Goal: Task Accomplishment & Management: Use online tool/utility

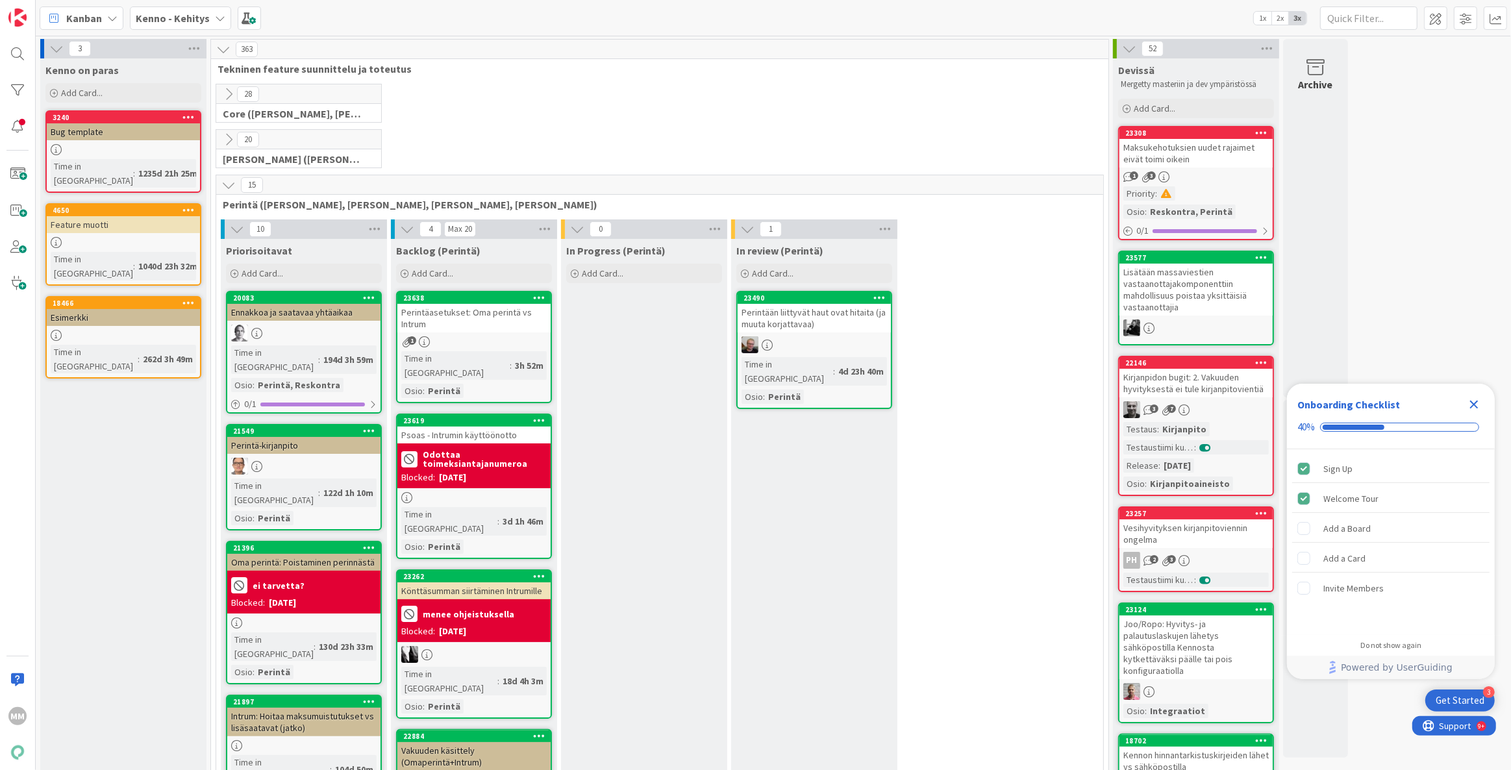
click at [215, 16] on icon at bounding box center [220, 18] width 10 height 10
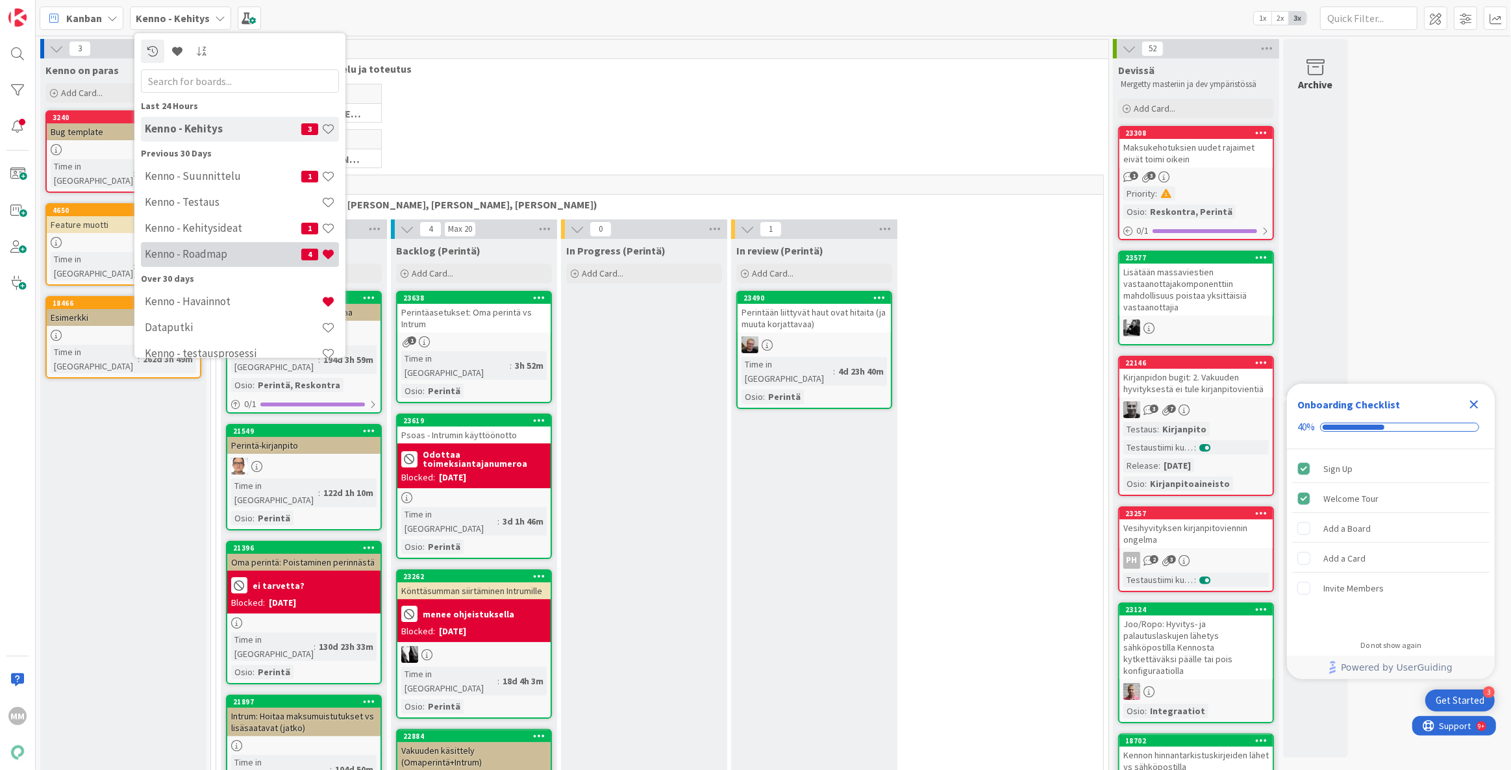
click at [186, 255] on h4 "Kenno - Roadmap" at bounding box center [223, 253] width 156 height 13
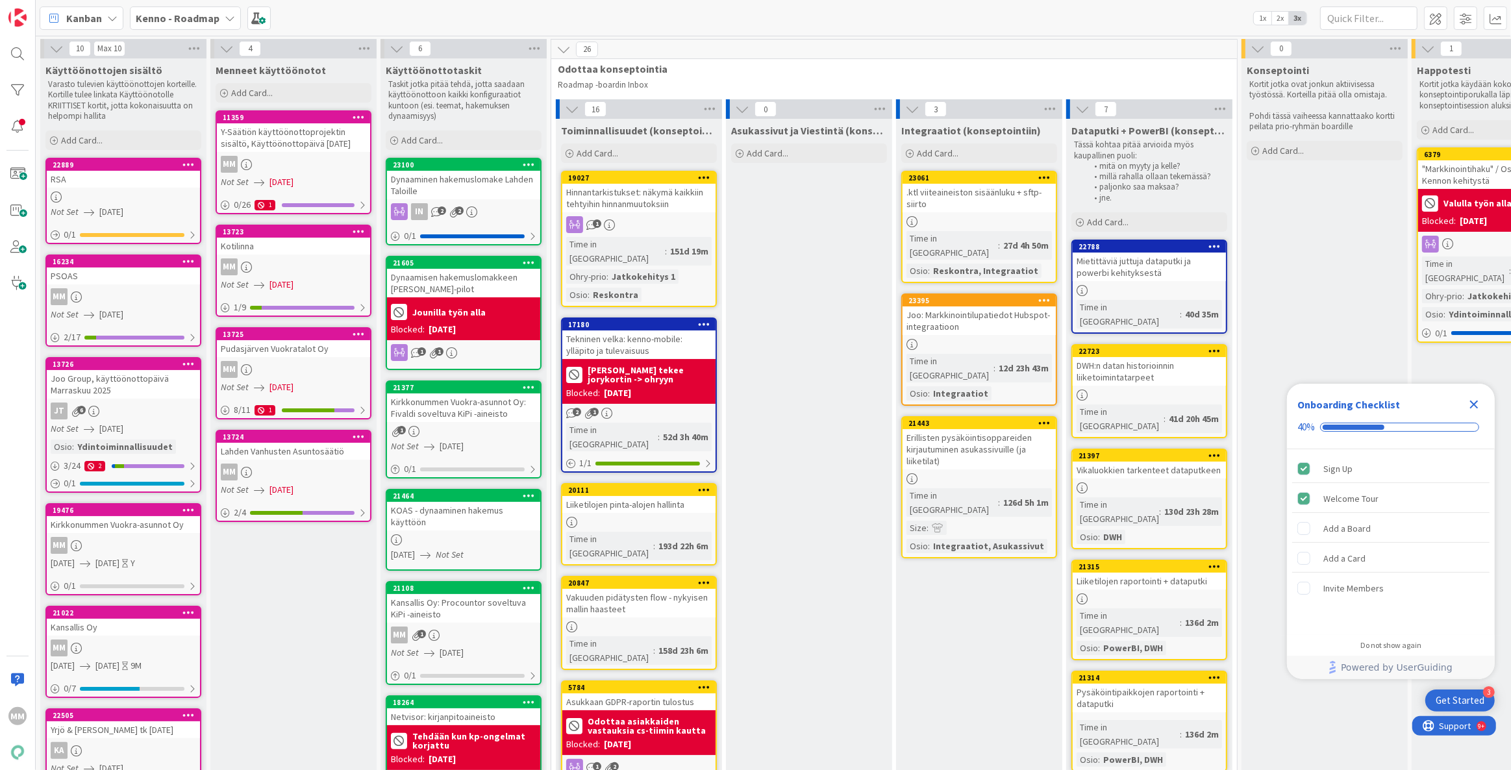
click at [112, 542] on div "MM" at bounding box center [123, 545] width 153 height 17
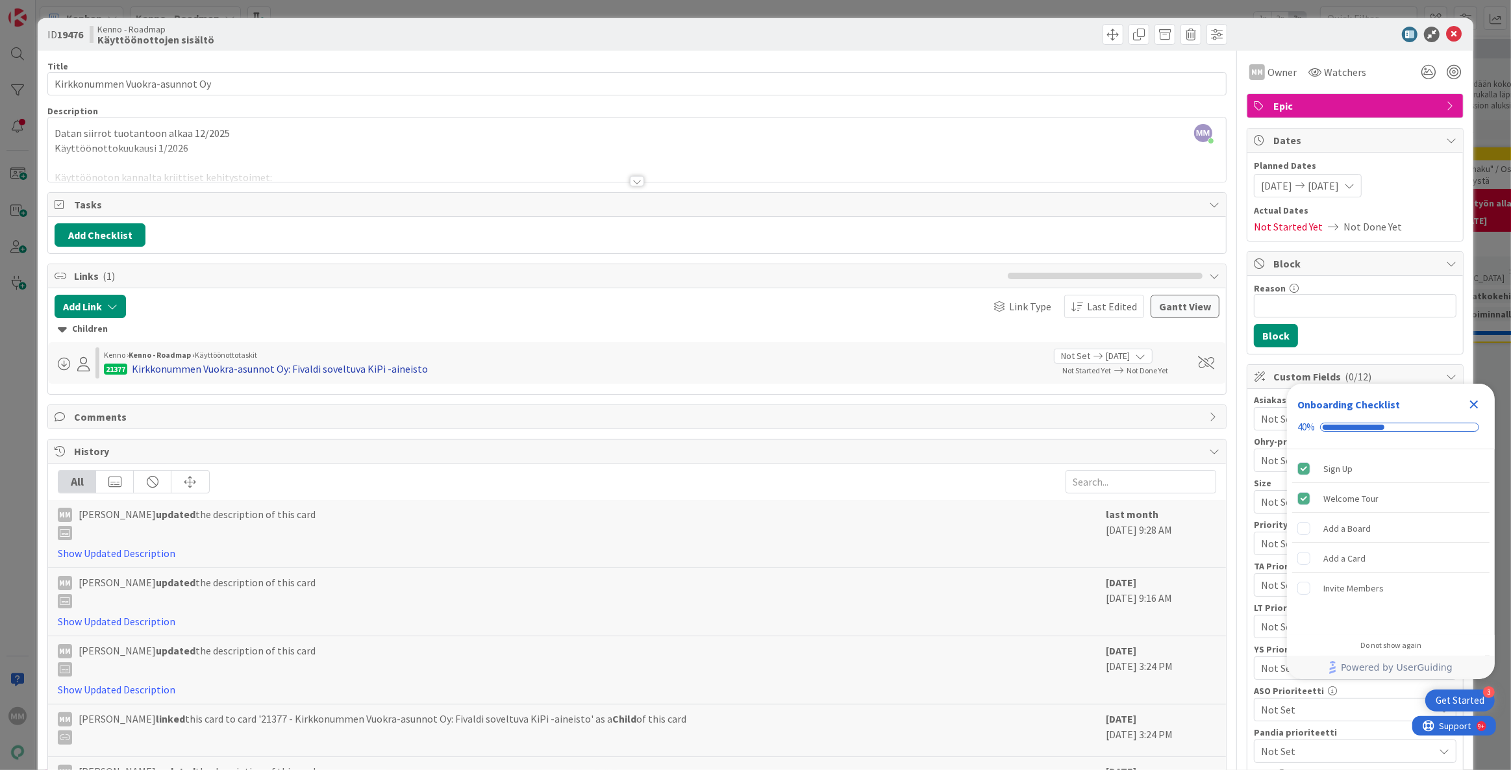
click at [334, 372] on div "Kirkkonummen Vuokra-asunnot Oy: Fivaldi soveltuva KiPi -aineisto" at bounding box center [280, 369] width 296 height 16
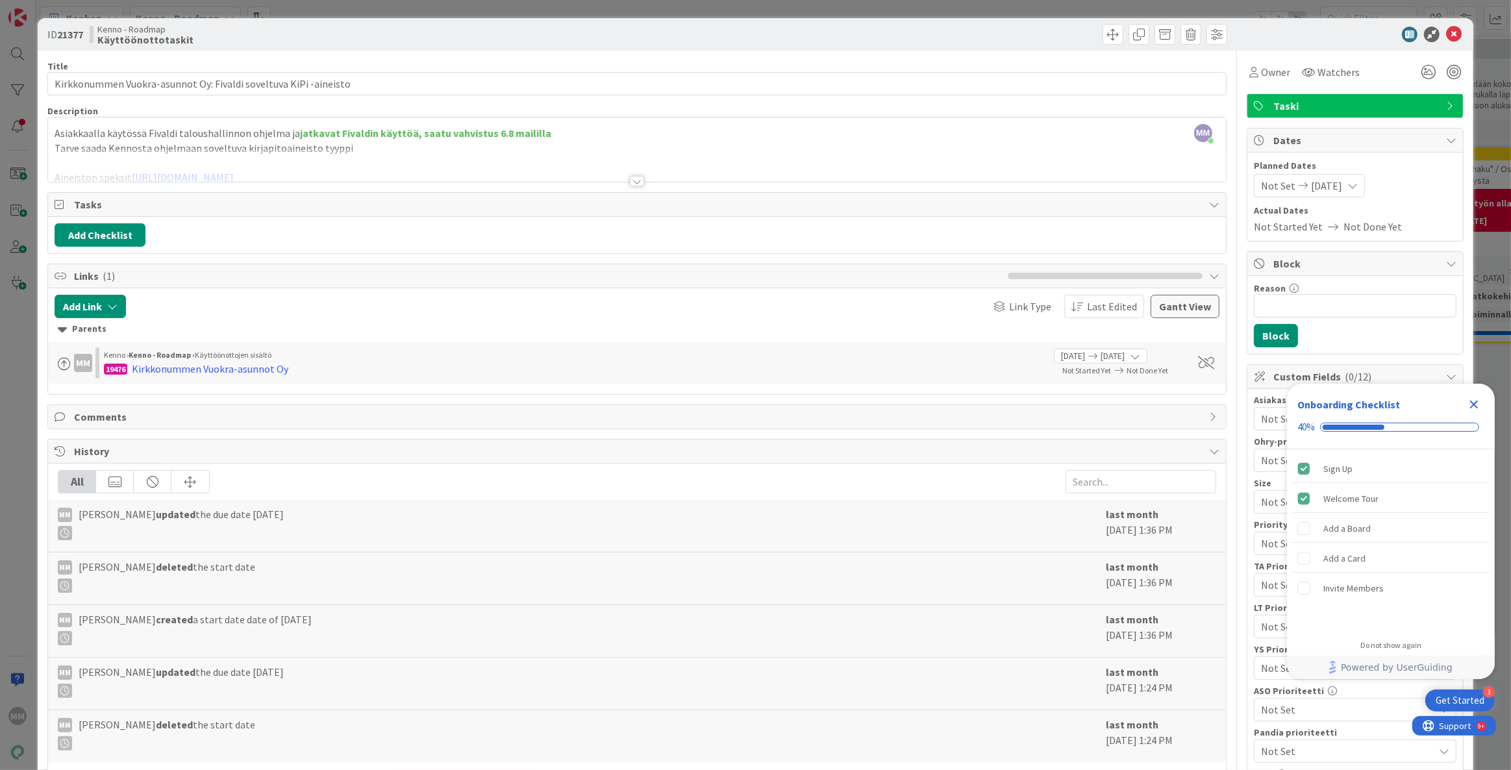
click at [634, 178] on div at bounding box center [637, 181] width 14 height 10
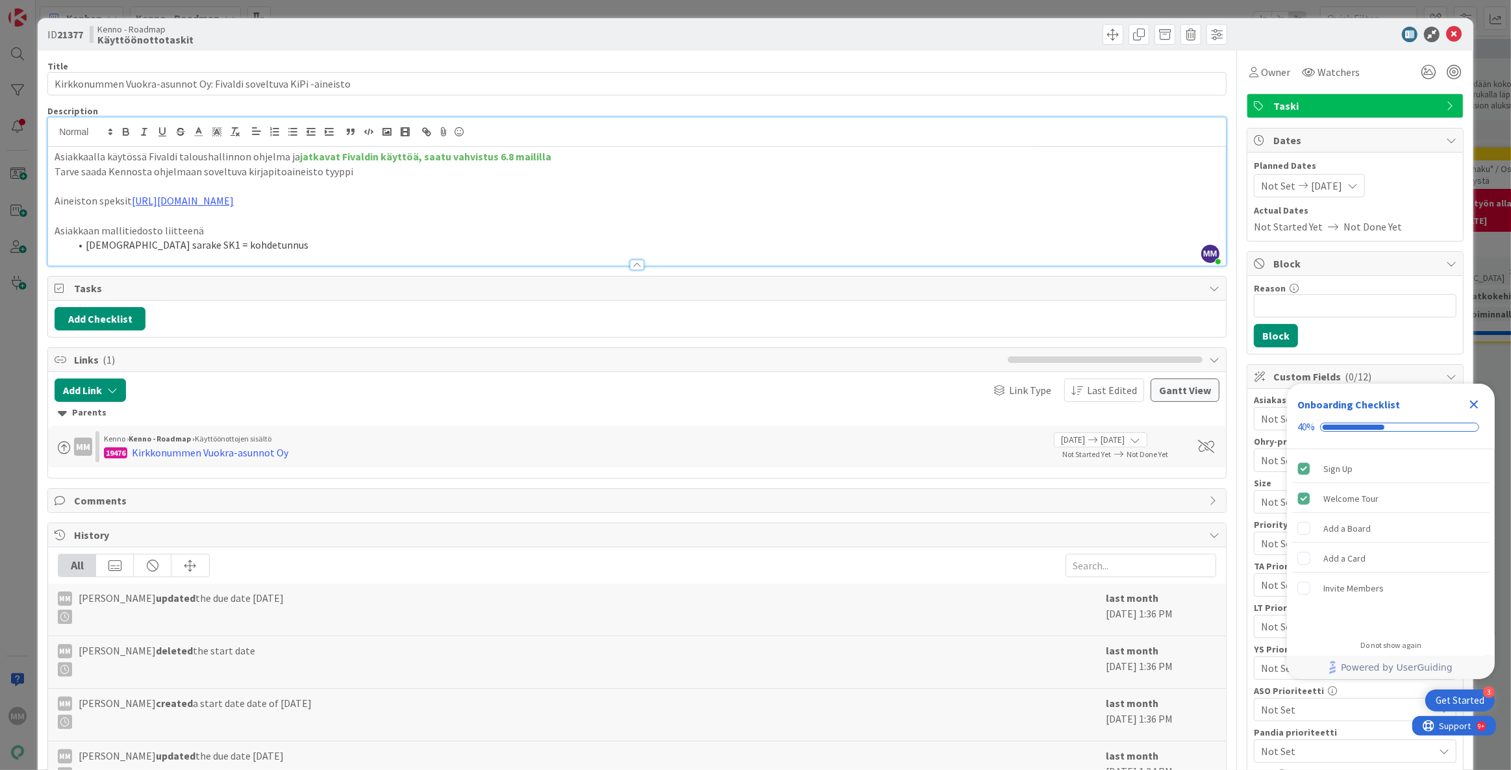
click at [1474, 402] on icon "Close Checklist" at bounding box center [1474, 405] width 16 height 16
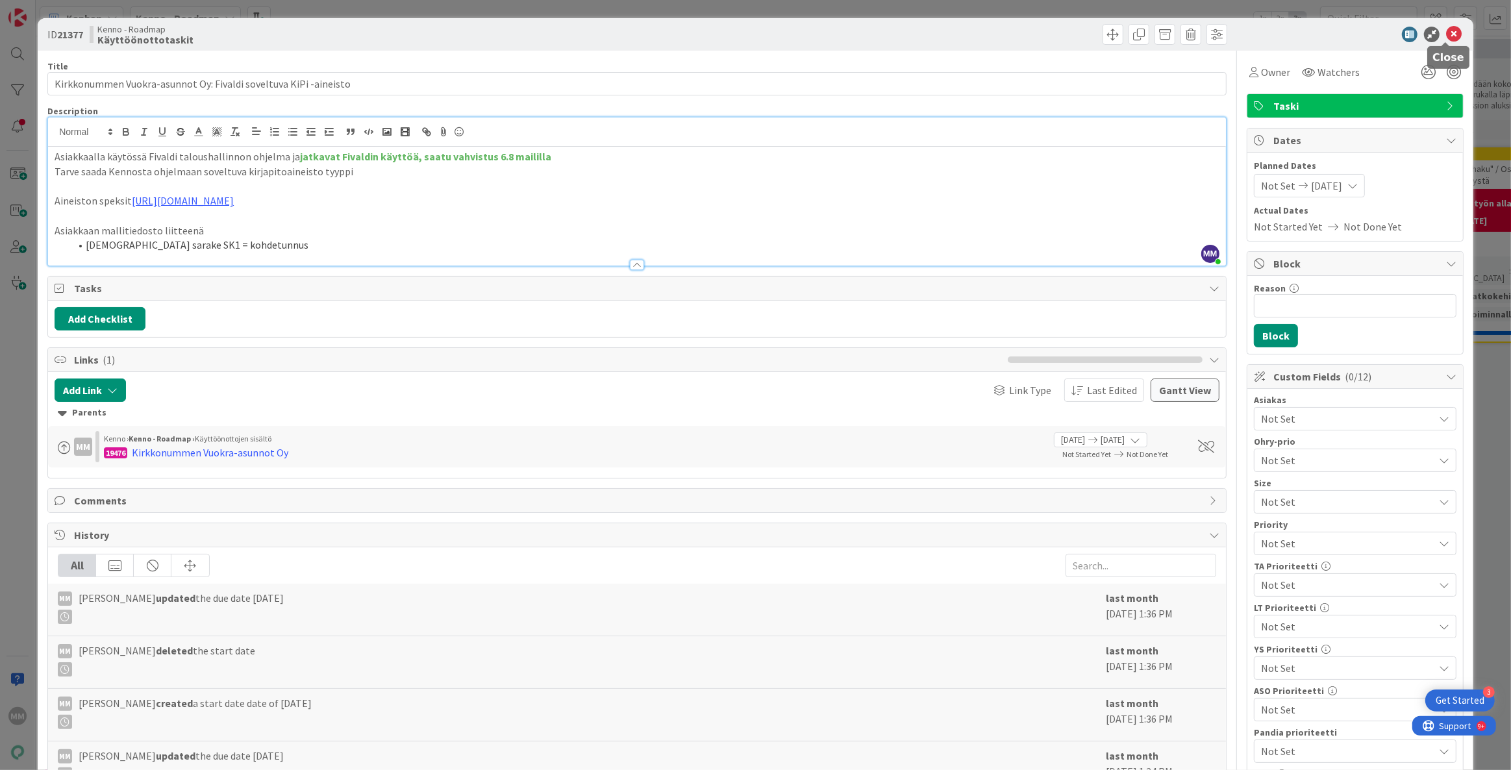
click at [1446, 34] on icon at bounding box center [1454, 35] width 16 height 16
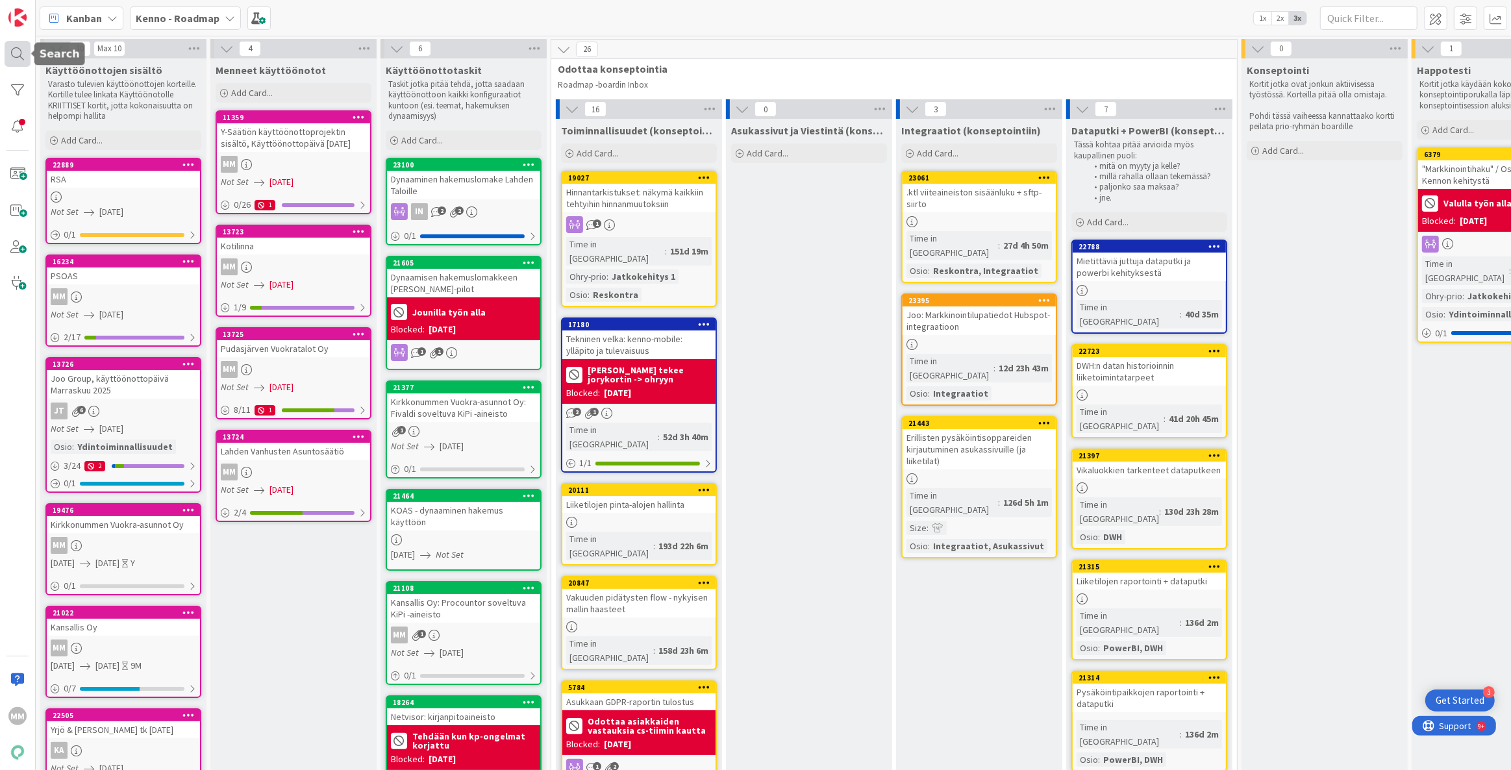
click at [9, 52] on div at bounding box center [18, 54] width 26 height 26
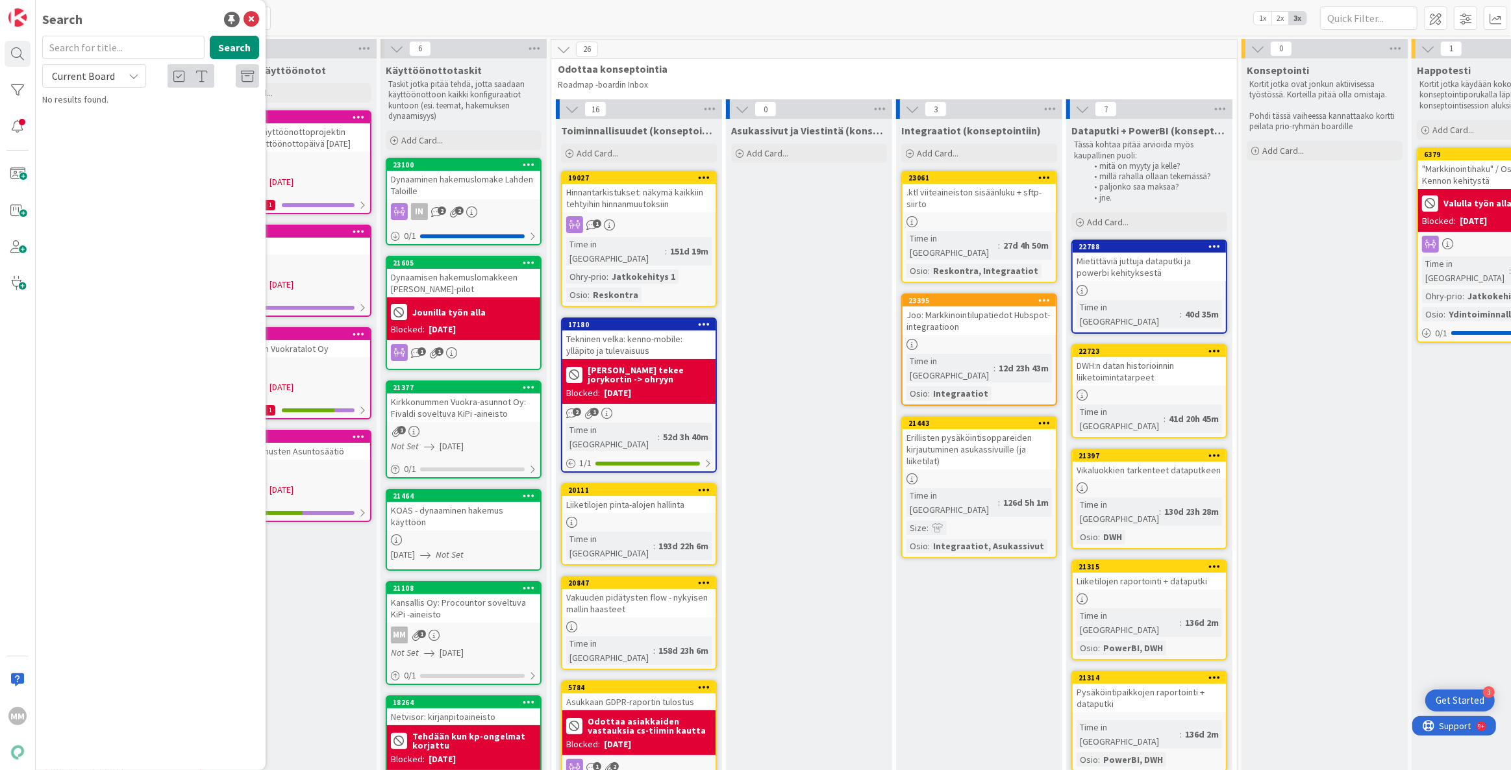
click at [92, 44] on input "text" at bounding box center [123, 47] width 162 height 23
click at [118, 68] on div "Current Board" at bounding box center [94, 75] width 104 height 23
click at [77, 129] on span "All Boards" at bounding box center [116, 129] width 135 height 19
click at [89, 45] on input "text" at bounding box center [123, 47] width 162 height 23
type input "K"
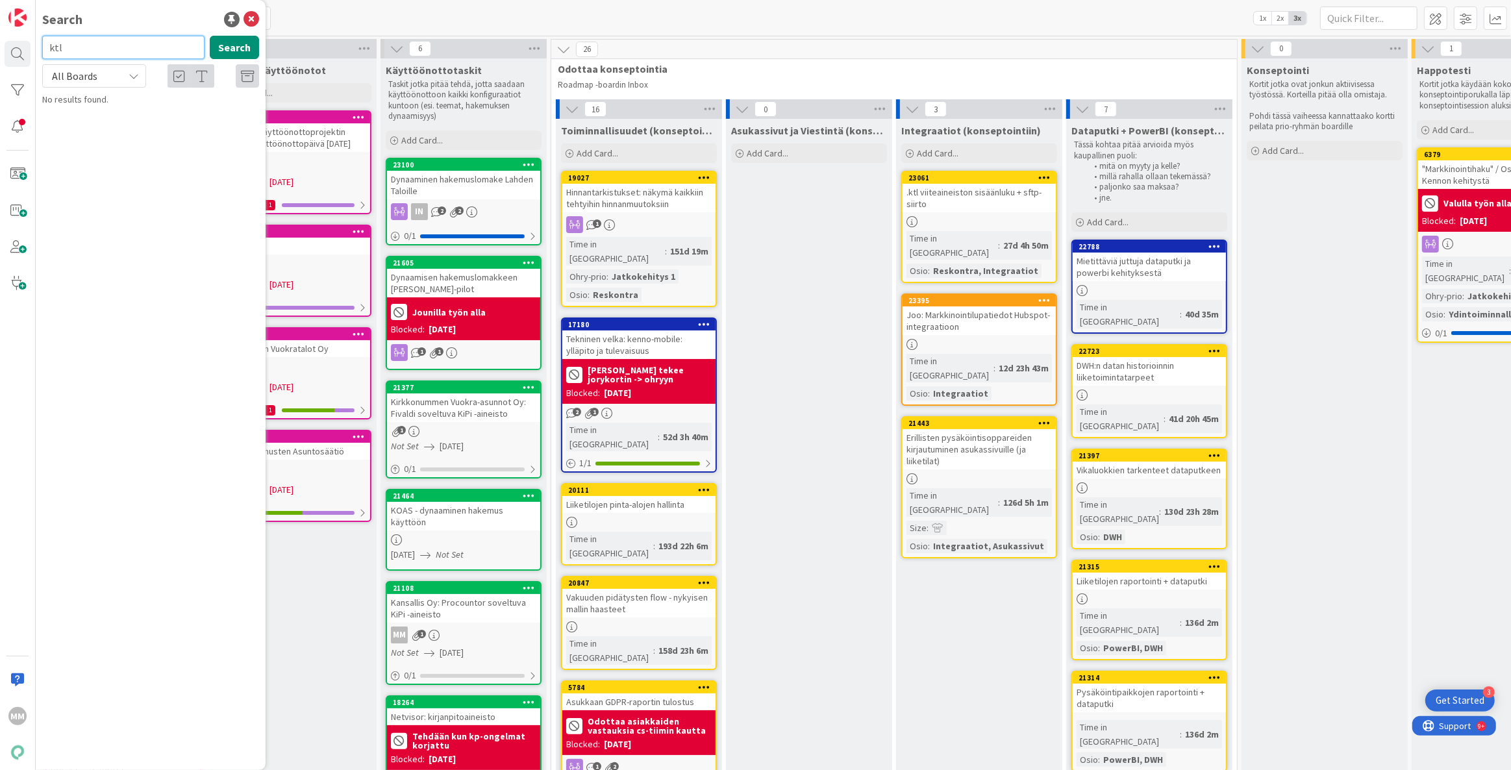
type input "ktl"
click at [160, 110] on span "viiteaineiston sisäänluku + sftp-siirto" at bounding box center [179, 114] width 142 height 12
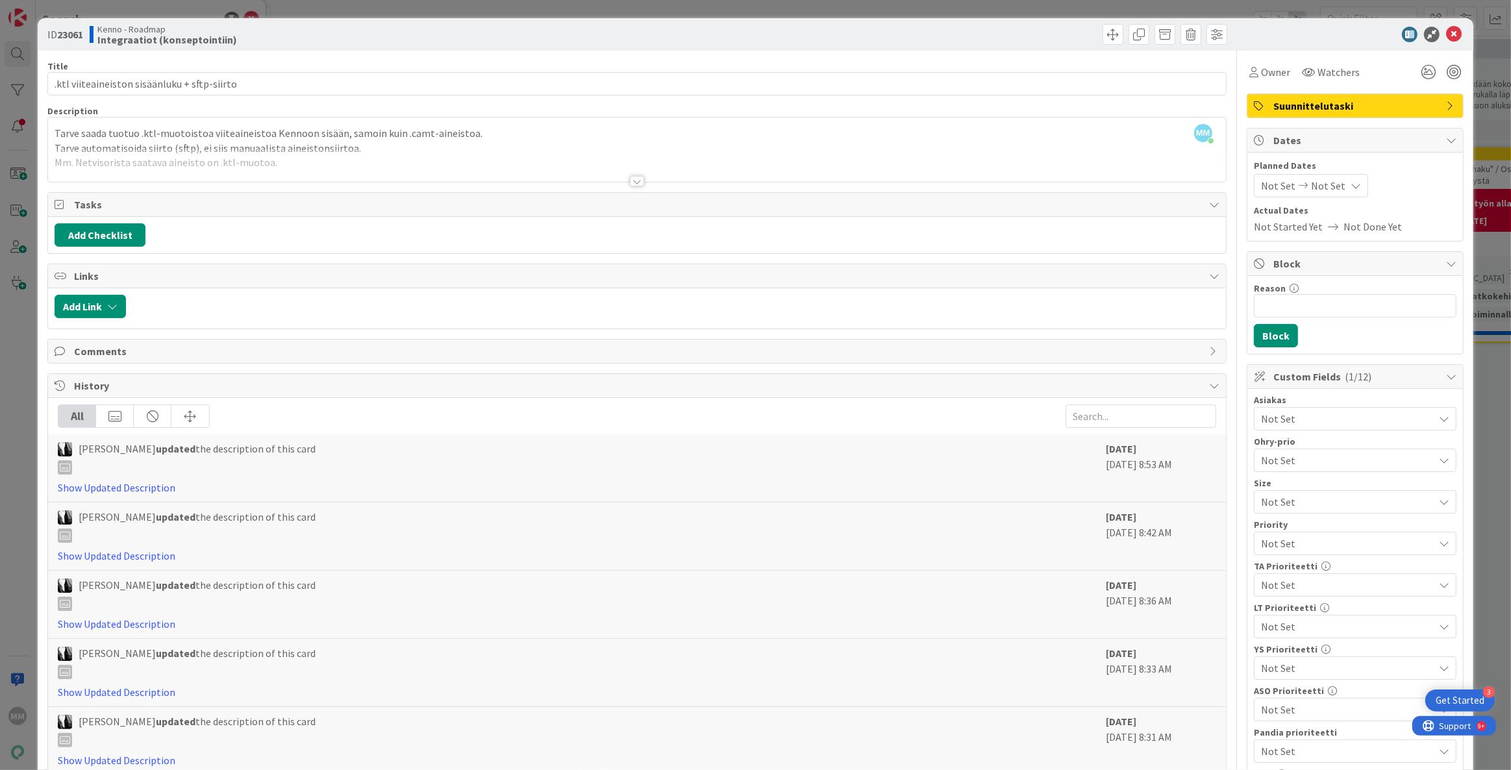
click at [630, 180] on div at bounding box center [637, 181] width 14 height 10
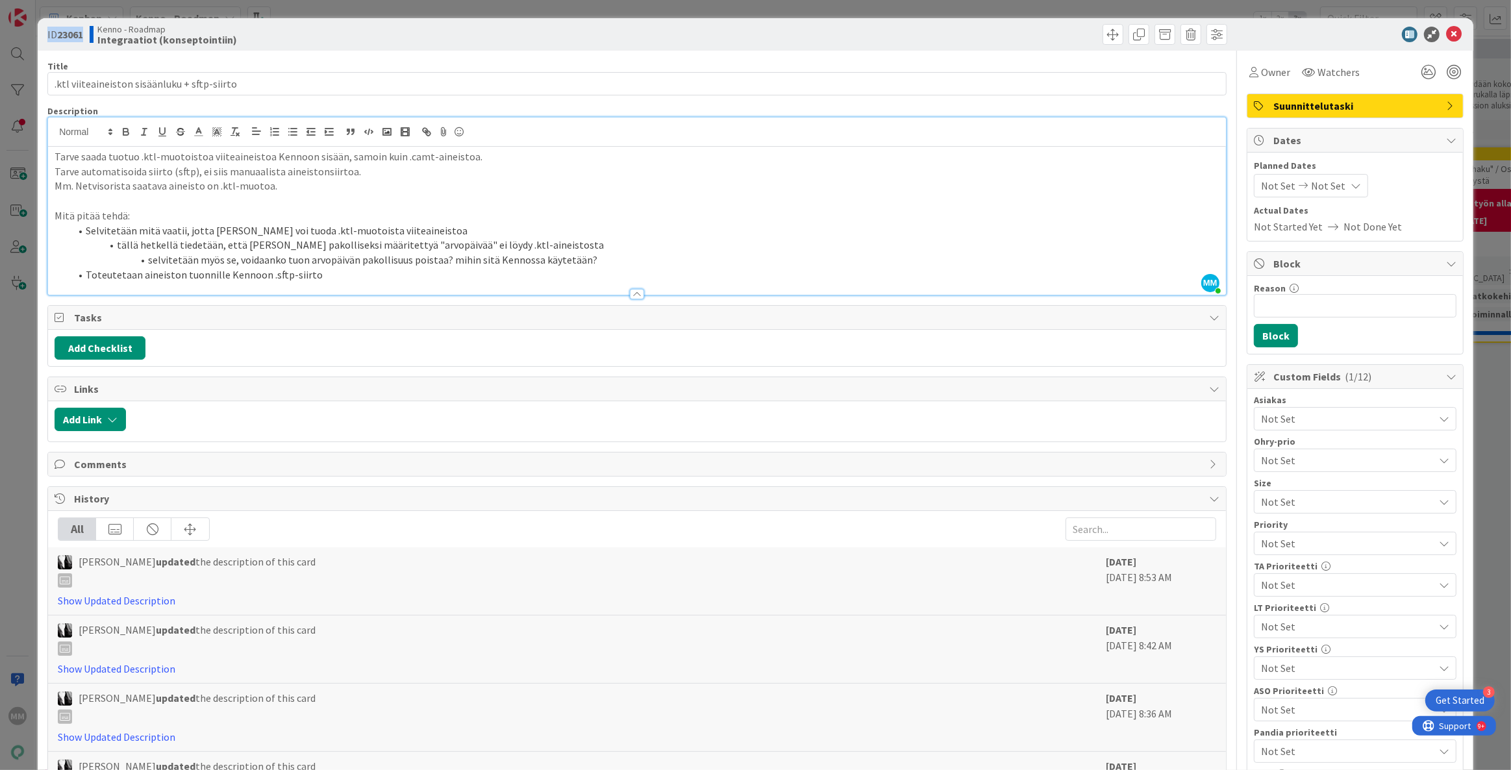
drag, startPoint x: 84, startPoint y: 32, endPoint x: 47, endPoint y: 38, distance: 36.8
click at [47, 38] on span "ID 23061" at bounding box center [65, 35] width 36 height 16
copy span "ID 23061"
click at [327, 11] on div "ID 23061 Kenno - Roadmap Integraatiot (konseptointiin) Title 44 / 128 .ktl viit…" at bounding box center [755, 385] width 1511 height 770
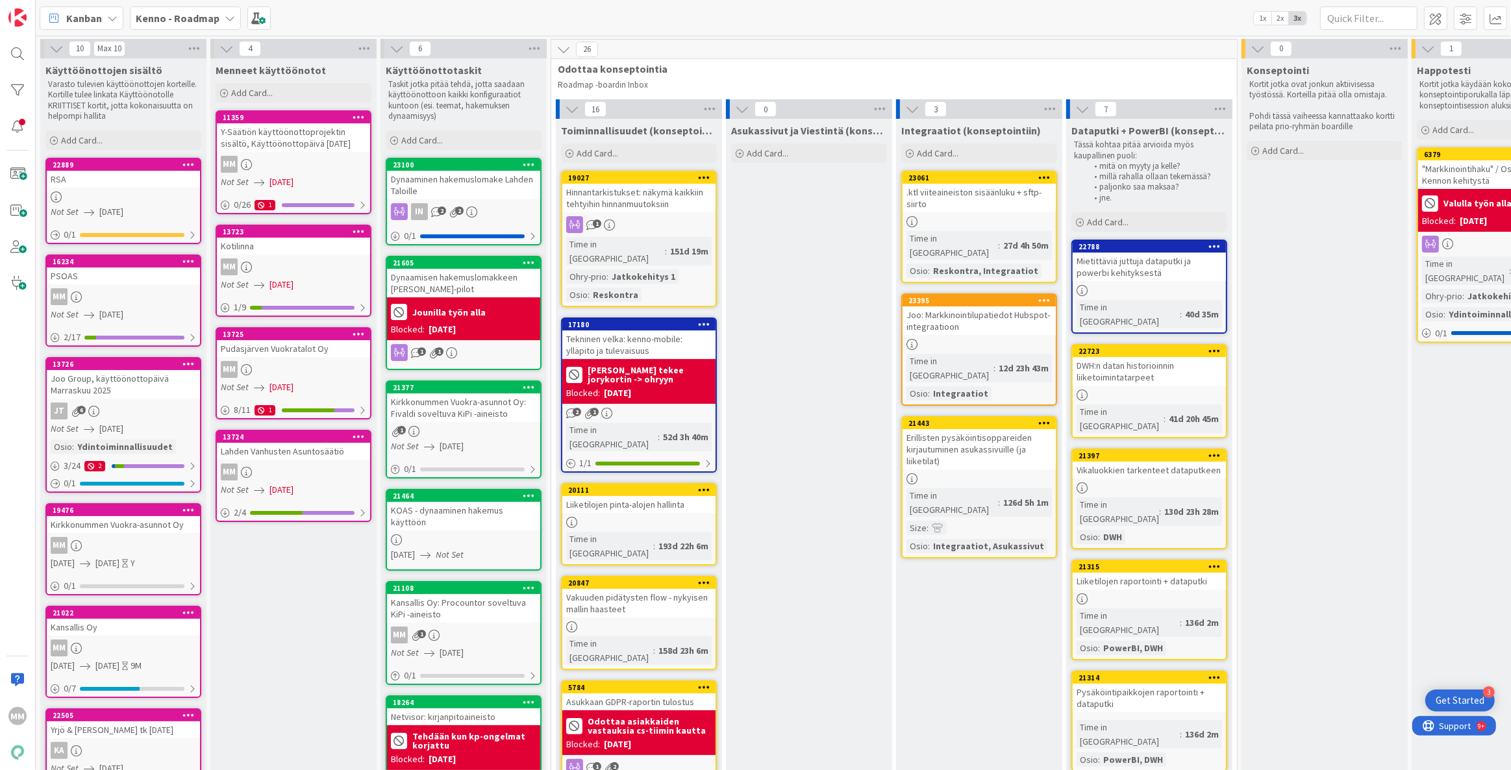
click at [108, 527] on div "Kirkkonummen Vuokra-asunnot Oy" at bounding box center [123, 524] width 153 height 17
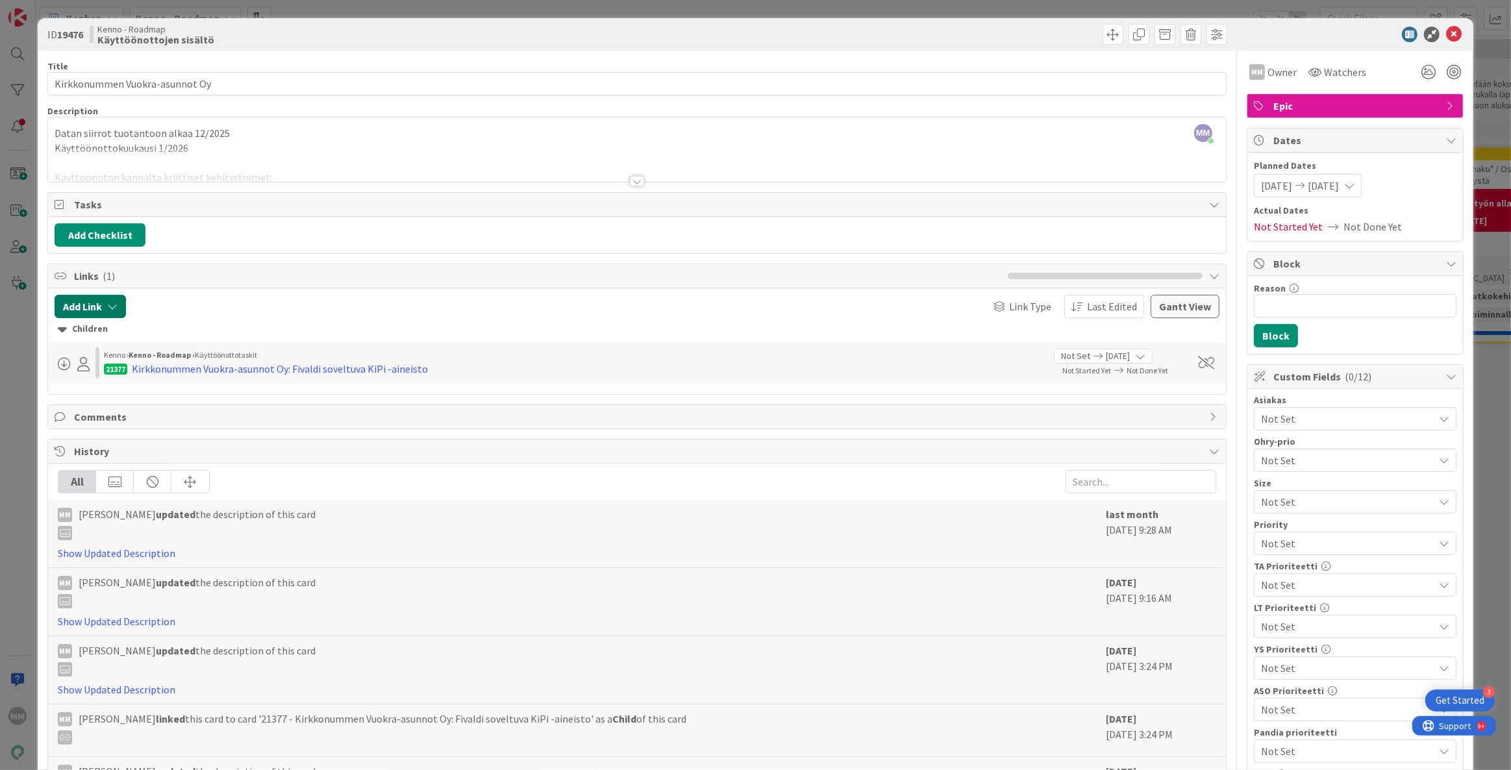
click at [110, 308] on icon "button" at bounding box center [112, 306] width 10 height 10
click at [130, 390] on span "Current Board" at bounding box center [102, 387] width 63 height 13
click at [221, 292] on div "Add Link Link Card New Existing Current Board Current Board All Boards Link Typ…" at bounding box center [637, 341] width 1178 height 106
click at [112, 306] on icon "button" at bounding box center [112, 306] width 10 height 10
click at [108, 356] on div "New" at bounding box center [107, 357] width 90 height 22
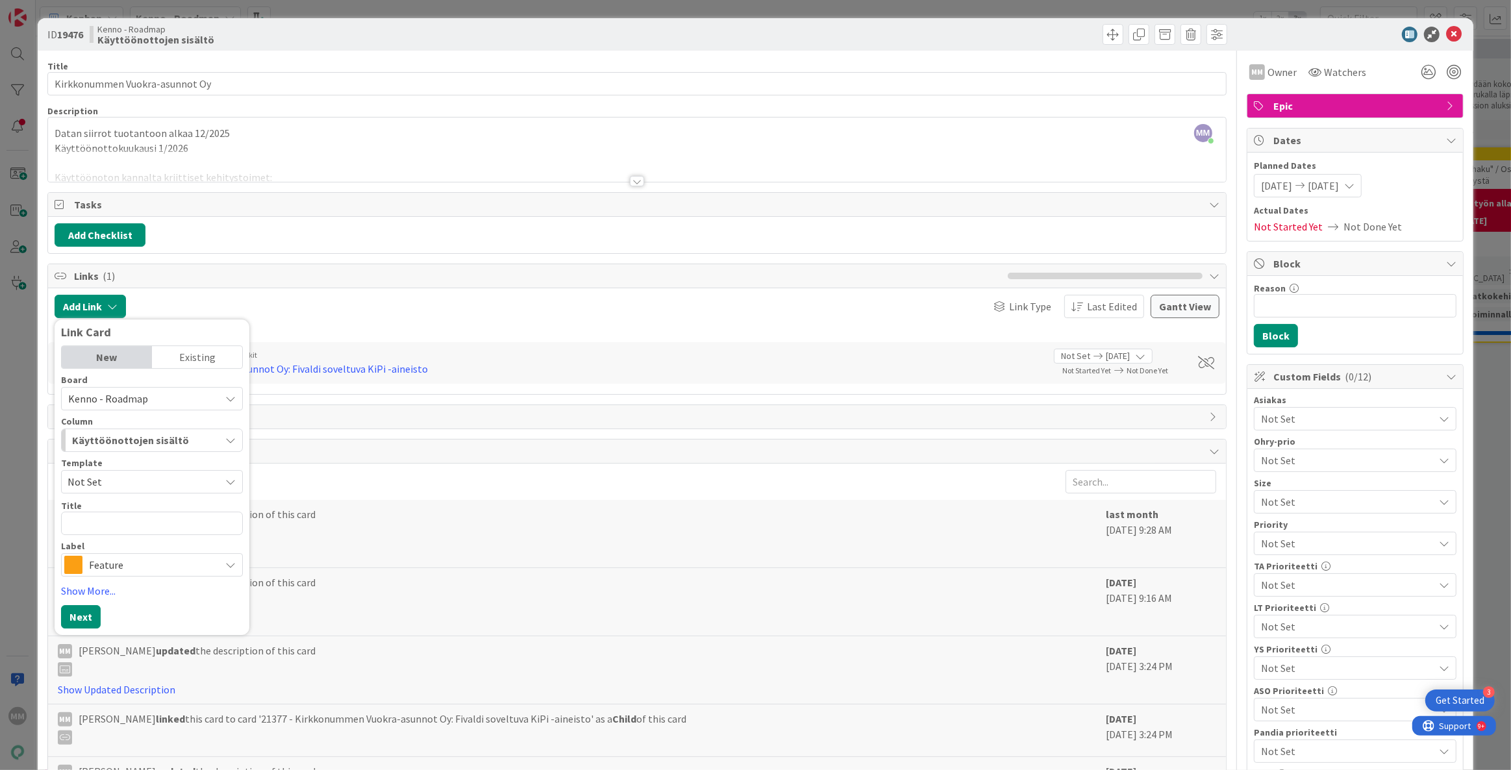
click at [182, 355] on div "Existing" at bounding box center [197, 357] width 90 height 22
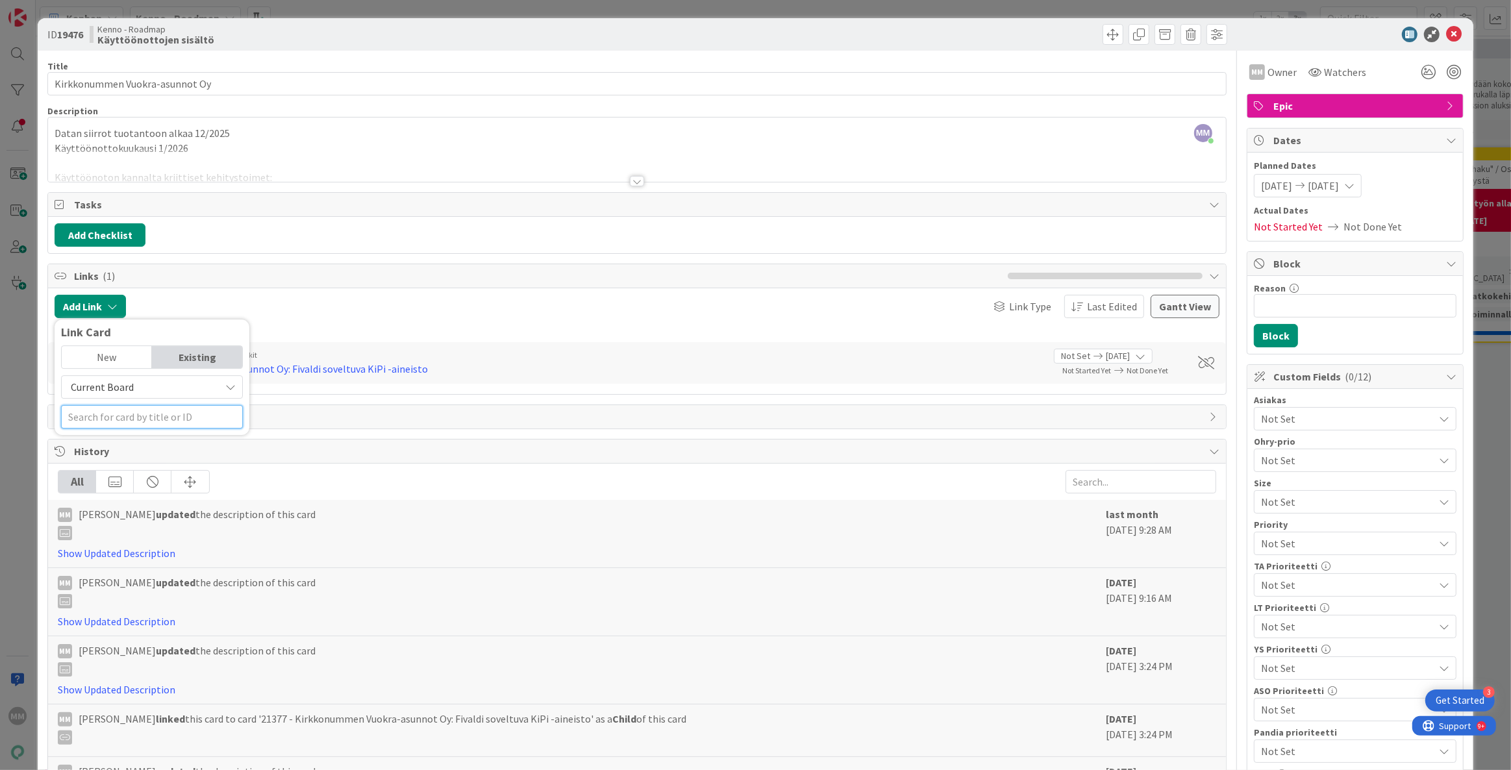
click at [98, 417] on input "text" at bounding box center [152, 416] width 182 height 23
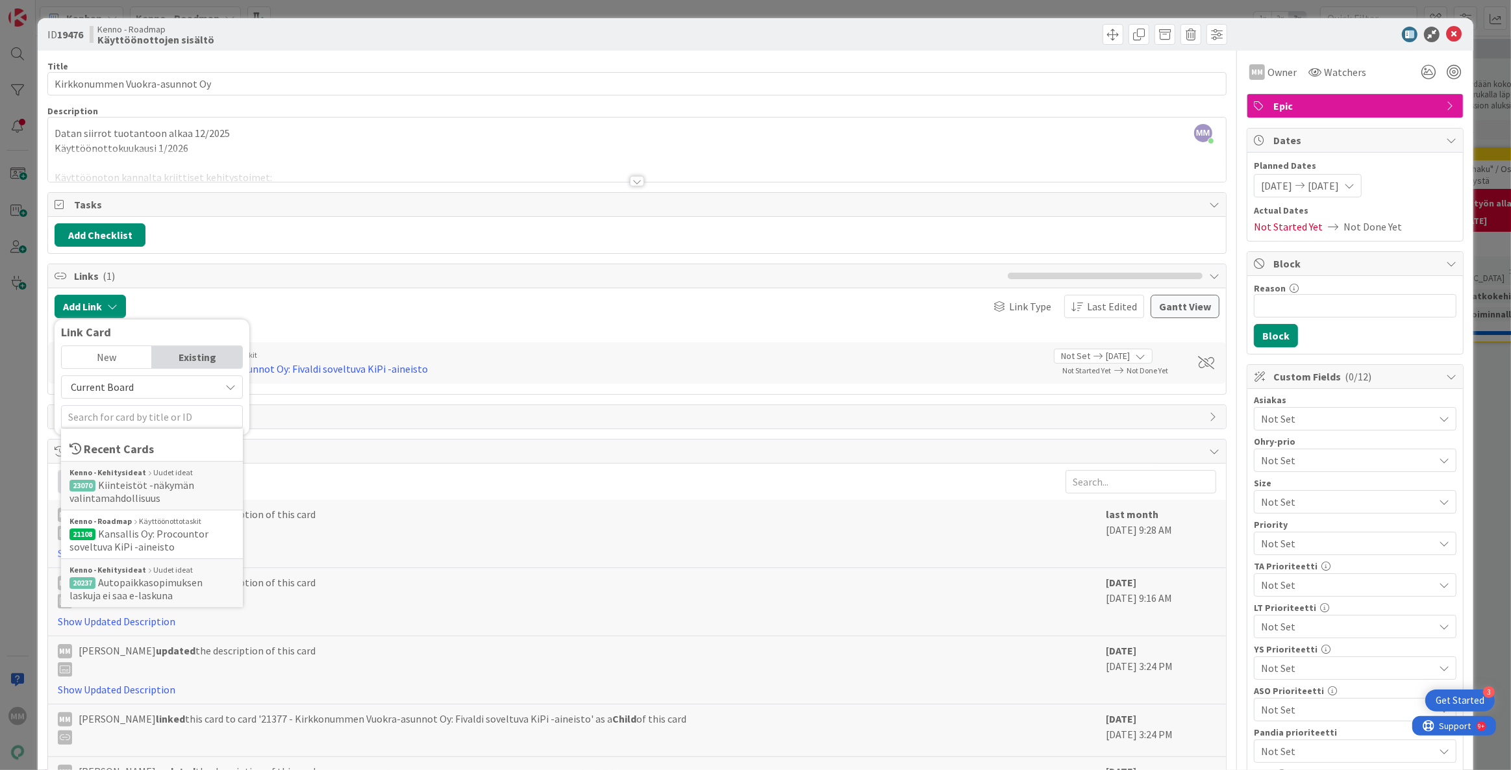
click at [226, 385] on icon at bounding box center [230, 387] width 10 height 10
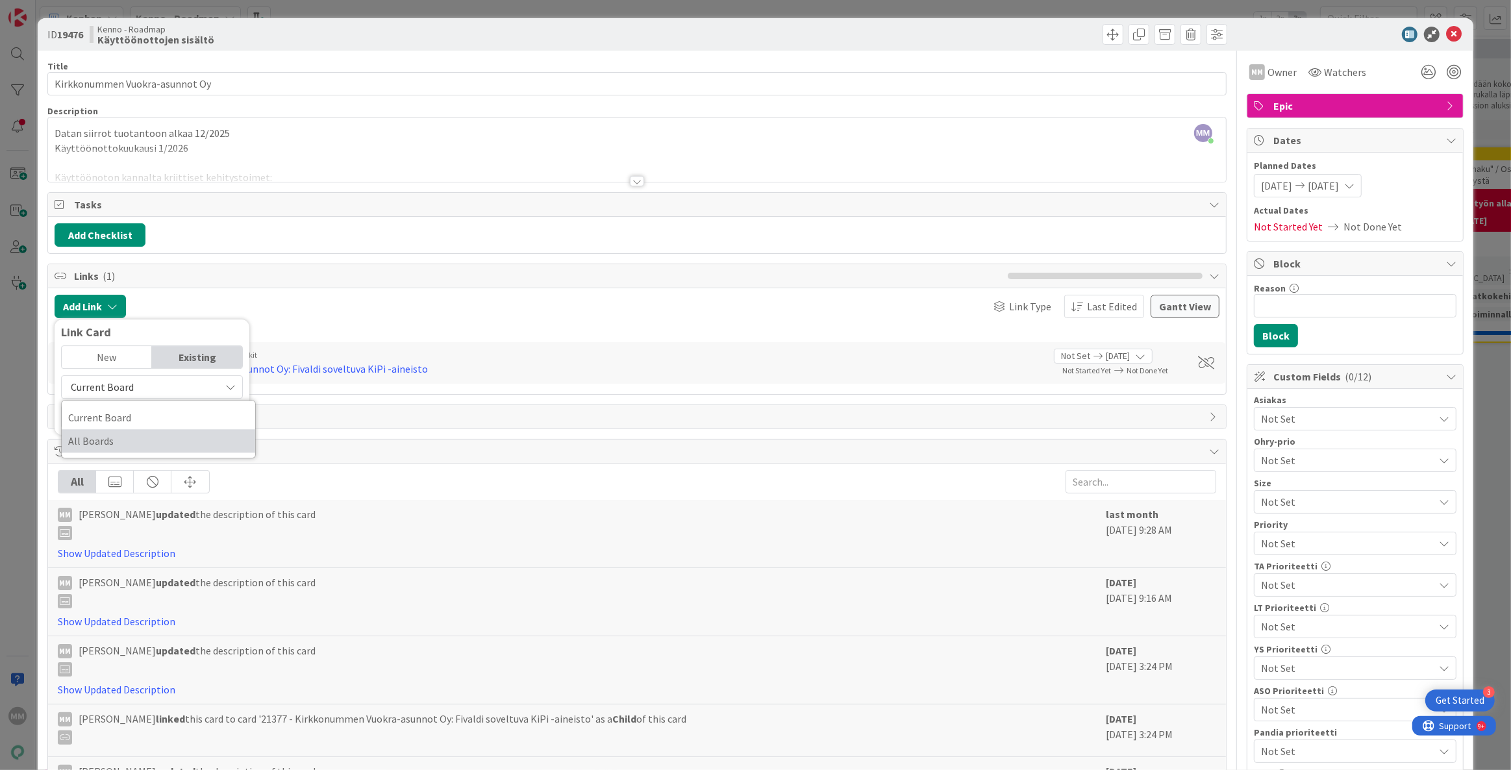
drag, startPoint x: 122, startPoint y: 435, endPoint x: 118, endPoint y: 429, distance: 7.9
click at [122, 435] on span "All Boards" at bounding box center [158, 440] width 181 height 19
click at [116, 418] on input "text" at bounding box center [152, 416] width 182 height 23
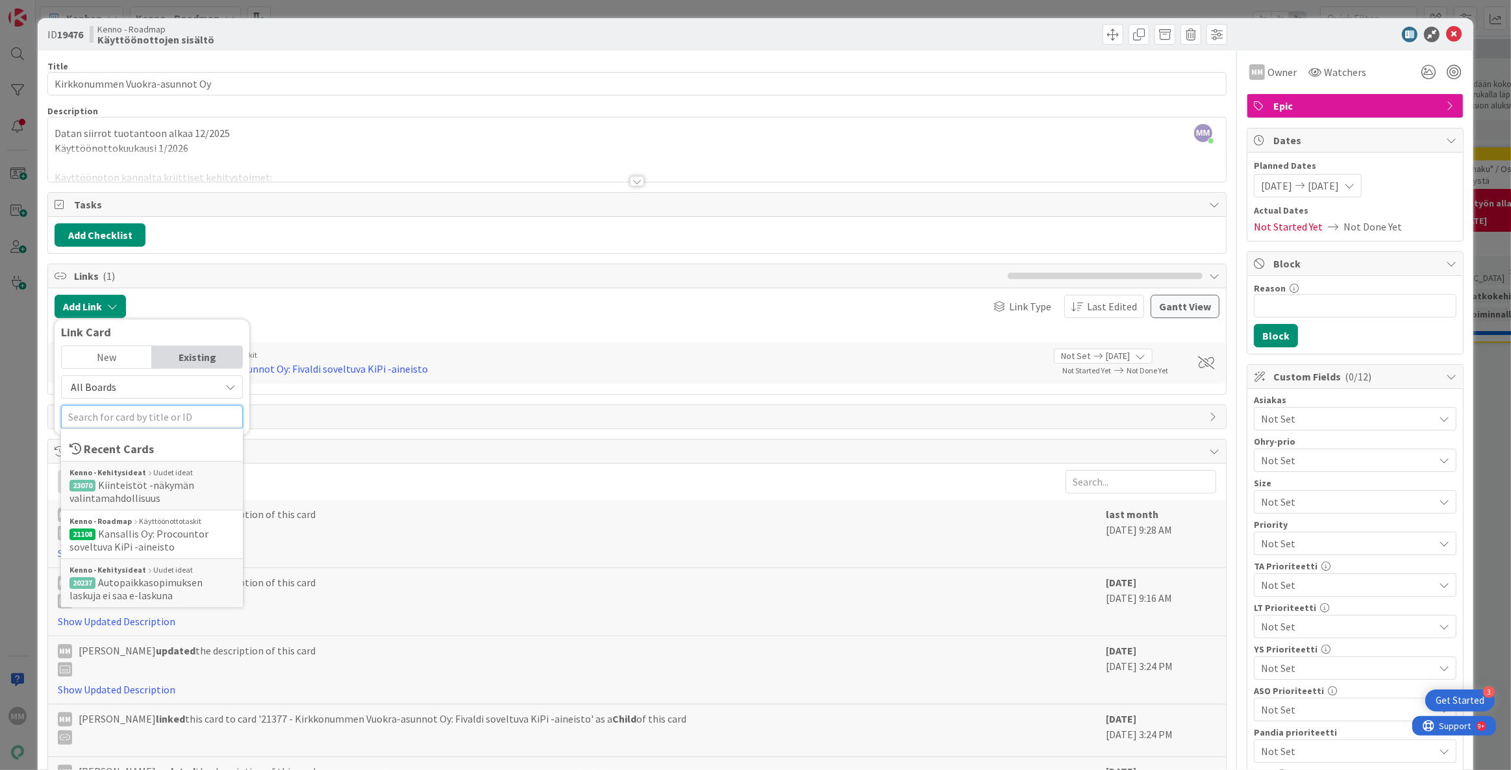
paste input "ID 23061"
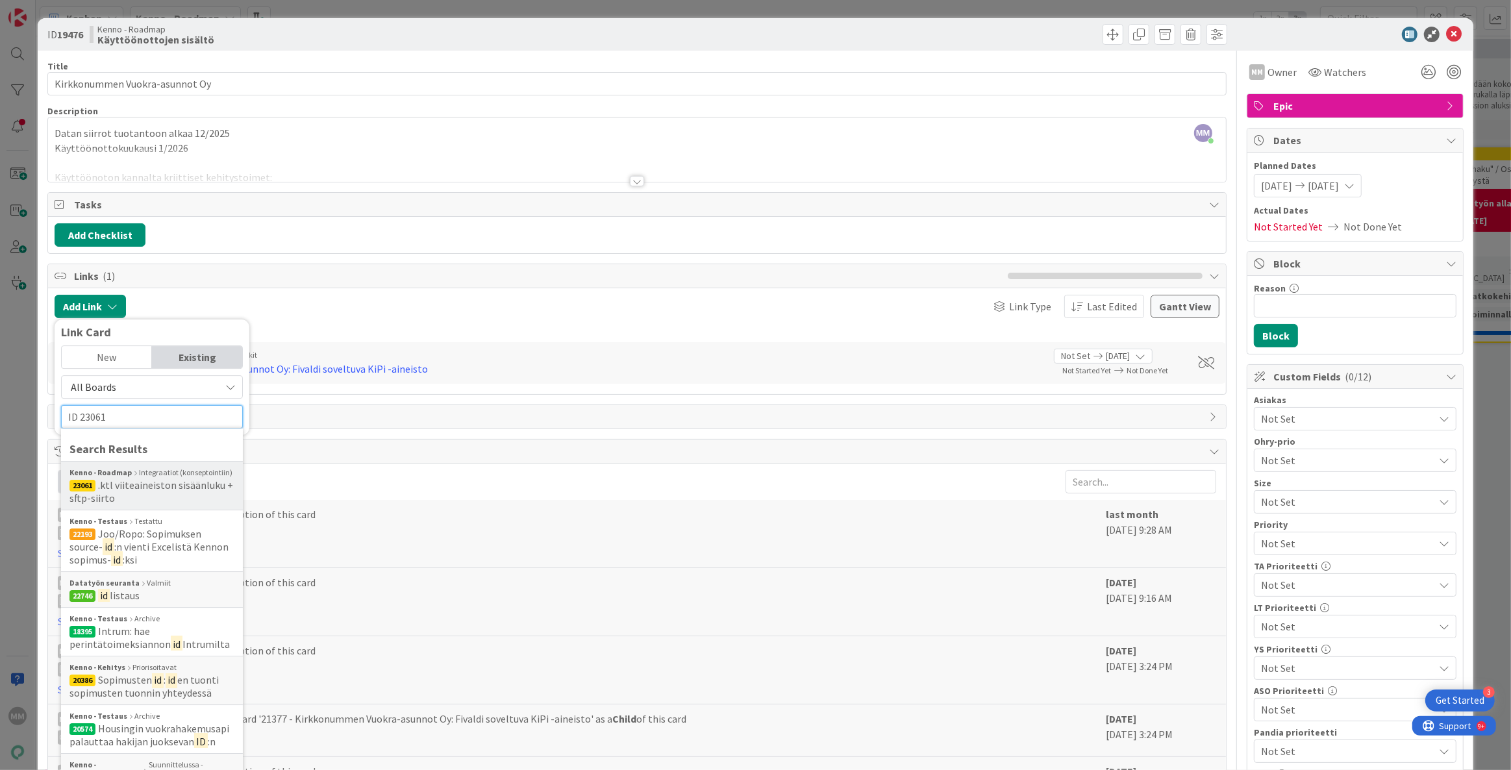
type input "ID 23061"
click at [155, 485] on span ".ktl viiteaineiston sisäänluku + sftp-siirto" at bounding box center [151, 492] width 164 height 26
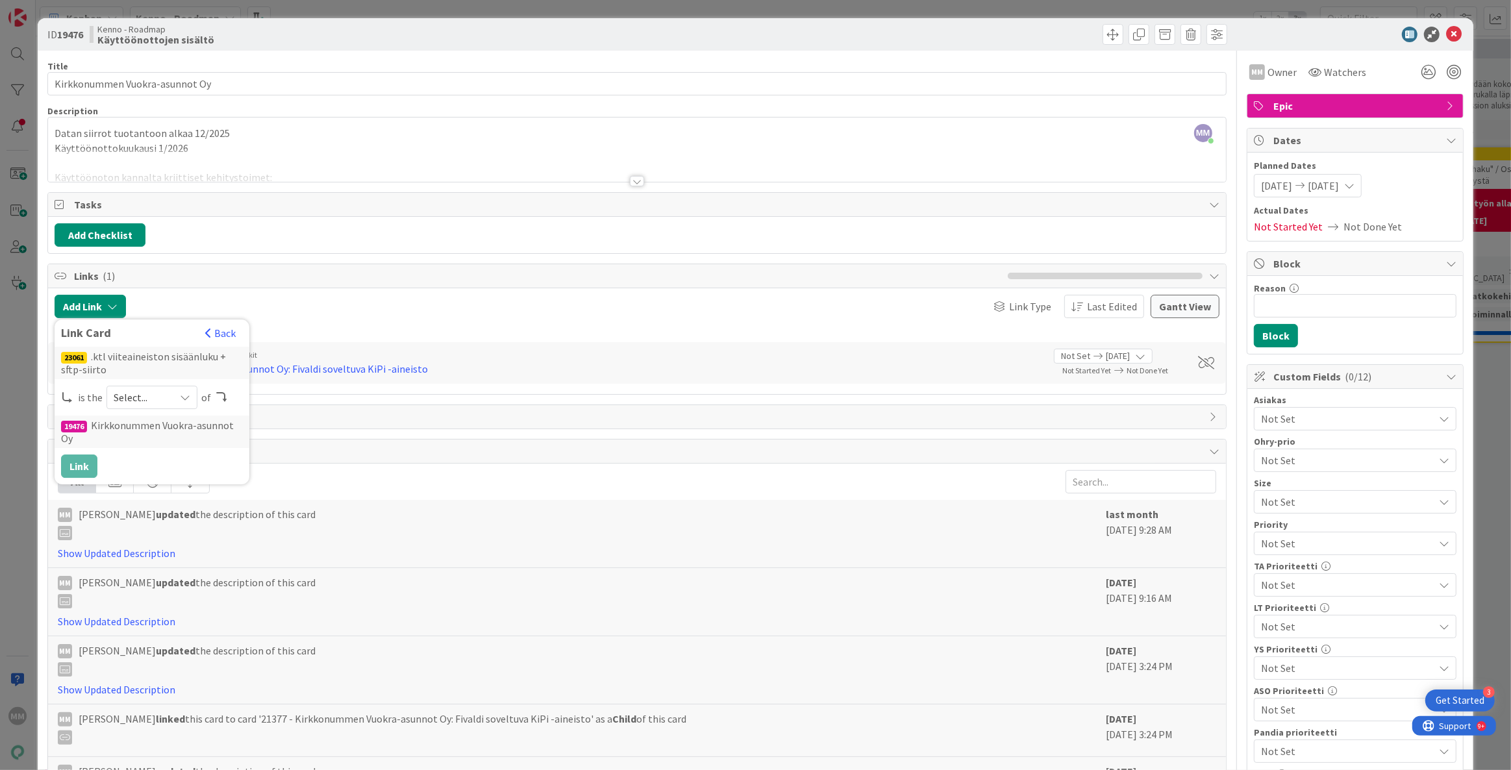
click at [185, 393] on icon at bounding box center [185, 397] width 10 height 10
click at [160, 448] on span "child" at bounding box center [220, 451] width 147 height 19
click at [82, 468] on button "Link" at bounding box center [79, 466] width 36 height 23
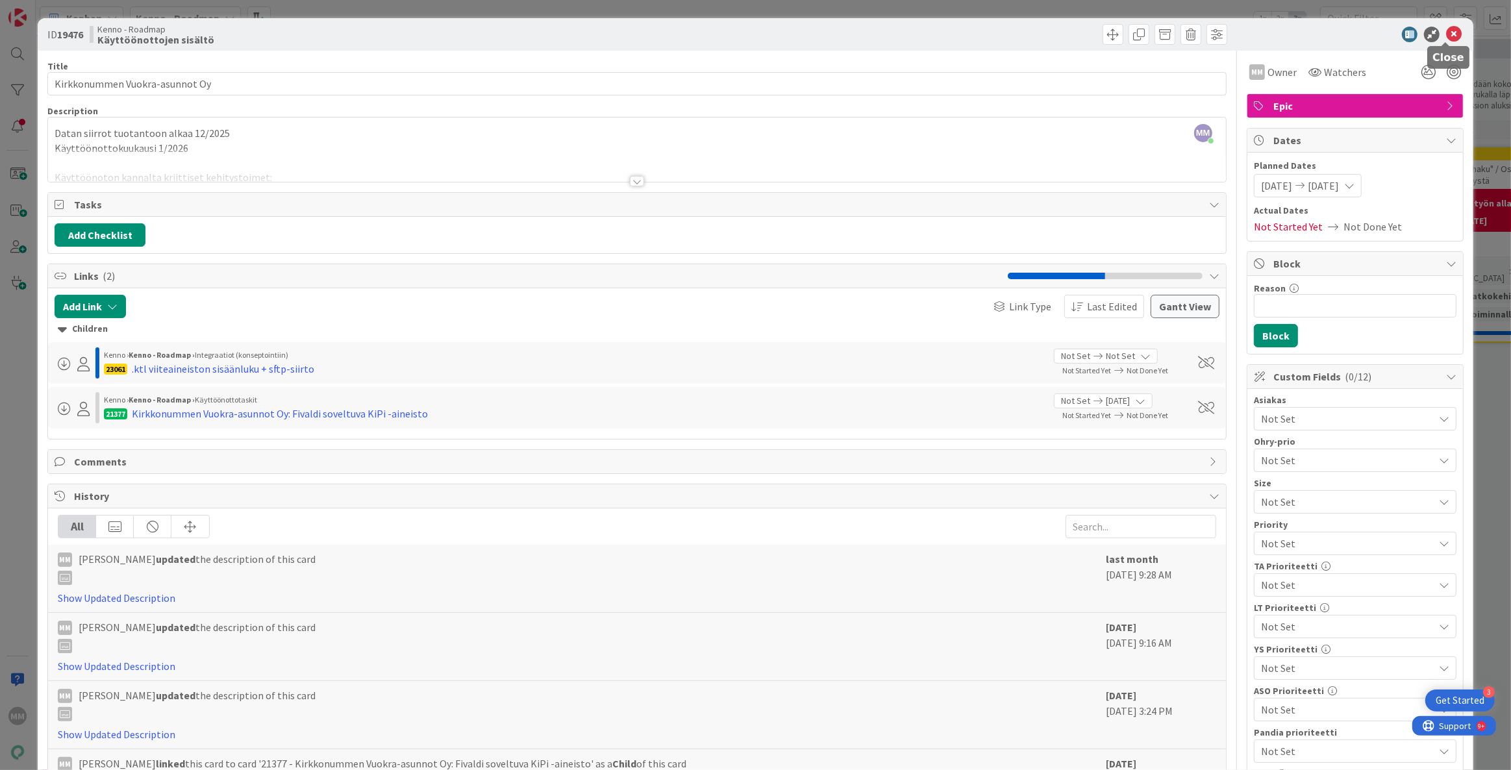
click at [1449, 28] on icon at bounding box center [1454, 35] width 16 height 16
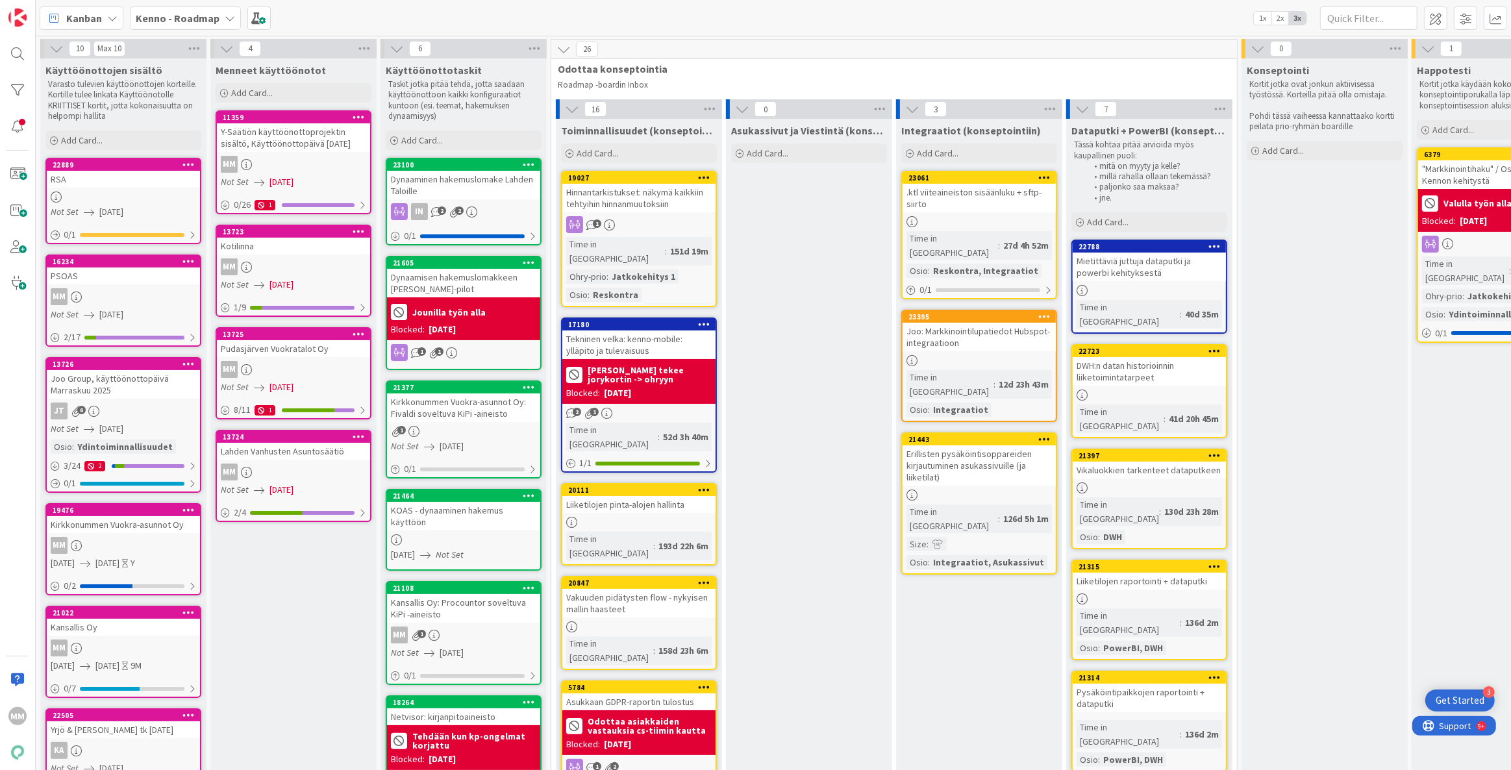
click at [96, 640] on div "MM" at bounding box center [123, 648] width 153 height 17
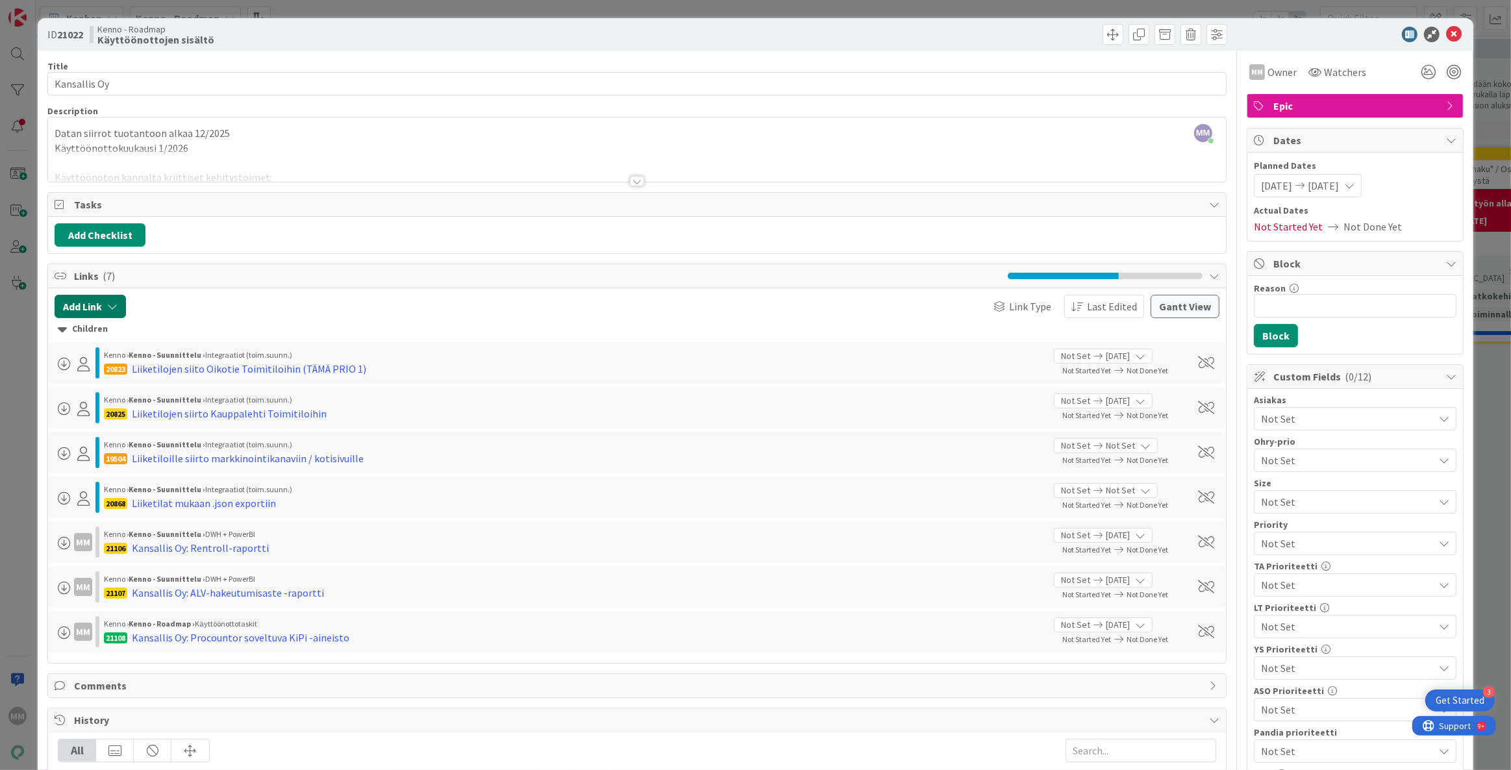
click at [107, 303] on icon "button" at bounding box center [112, 306] width 10 height 10
click at [108, 419] on input "text" at bounding box center [152, 416] width 182 height 23
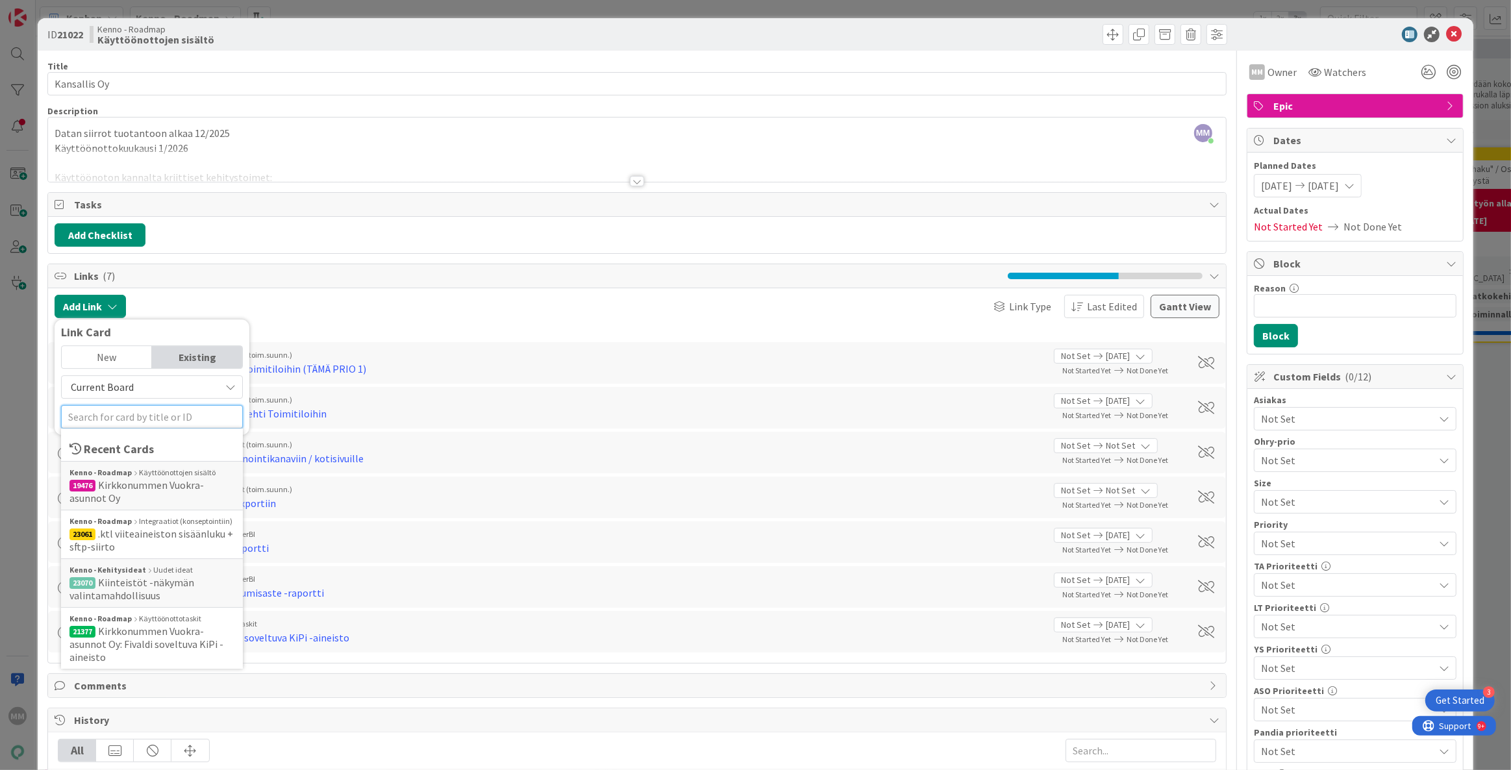
paste input "ID 23061"
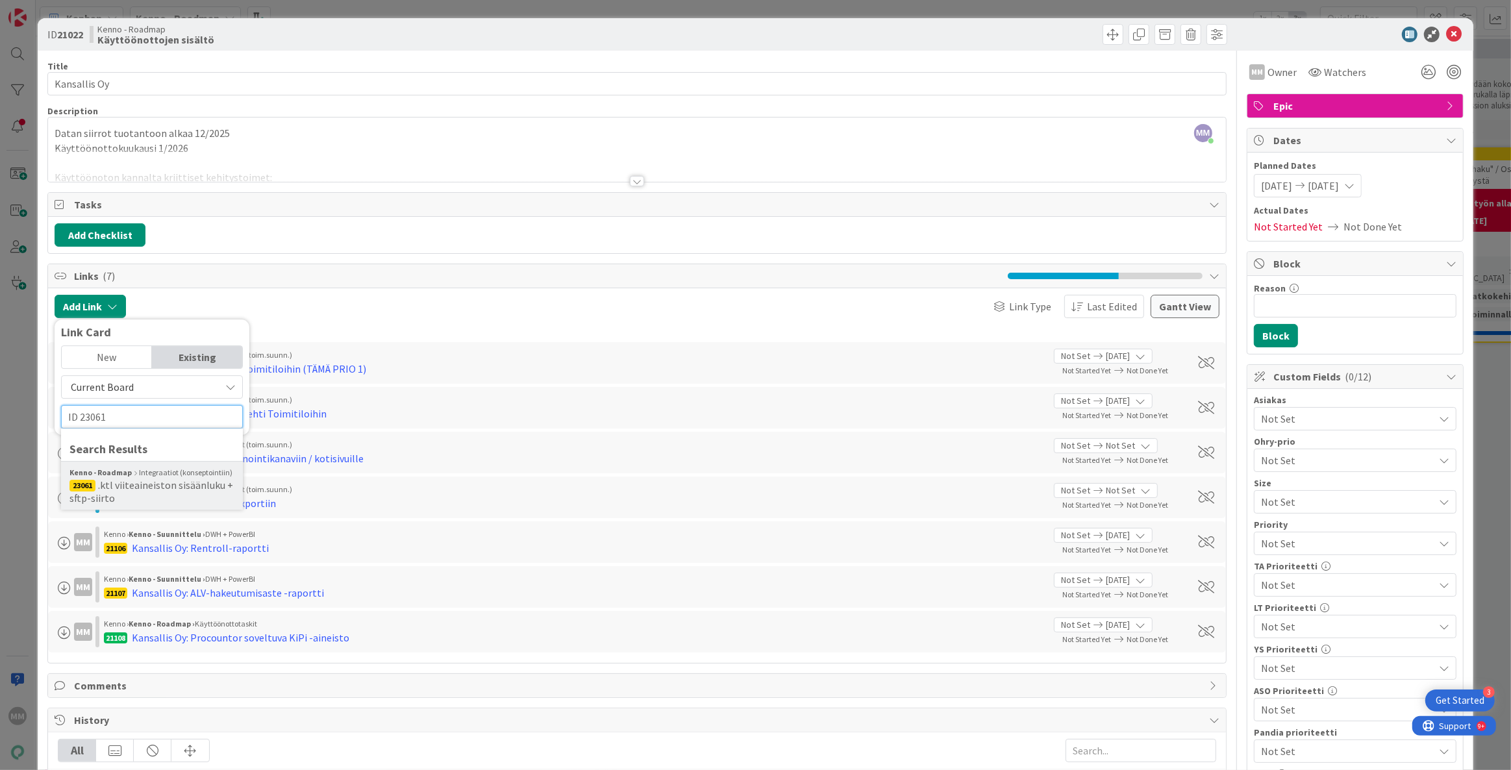
type input "ID 23061"
click at [101, 479] on span ".ktl viiteaineiston sisäänluku + sftp-siirto" at bounding box center [151, 492] width 164 height 26
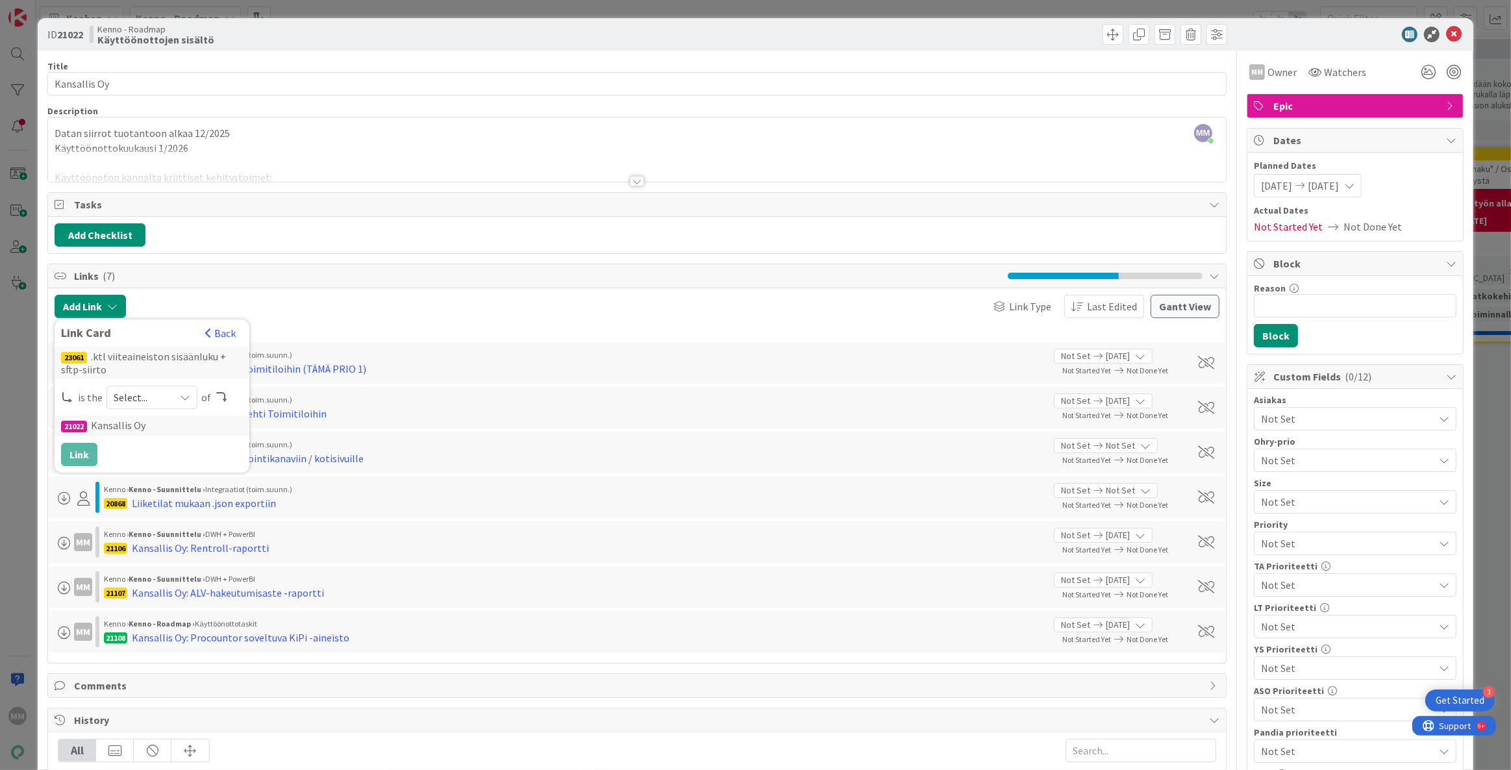
click at [182, 401] on icon at bounding box center [185, 397] width 10 height 10
click at [155, 447] on span "child" at bounding box center [220, 451] width 147 height 19
click at [79, 450] on button "Link" at bounding box center [79, 454] width 36 height 23
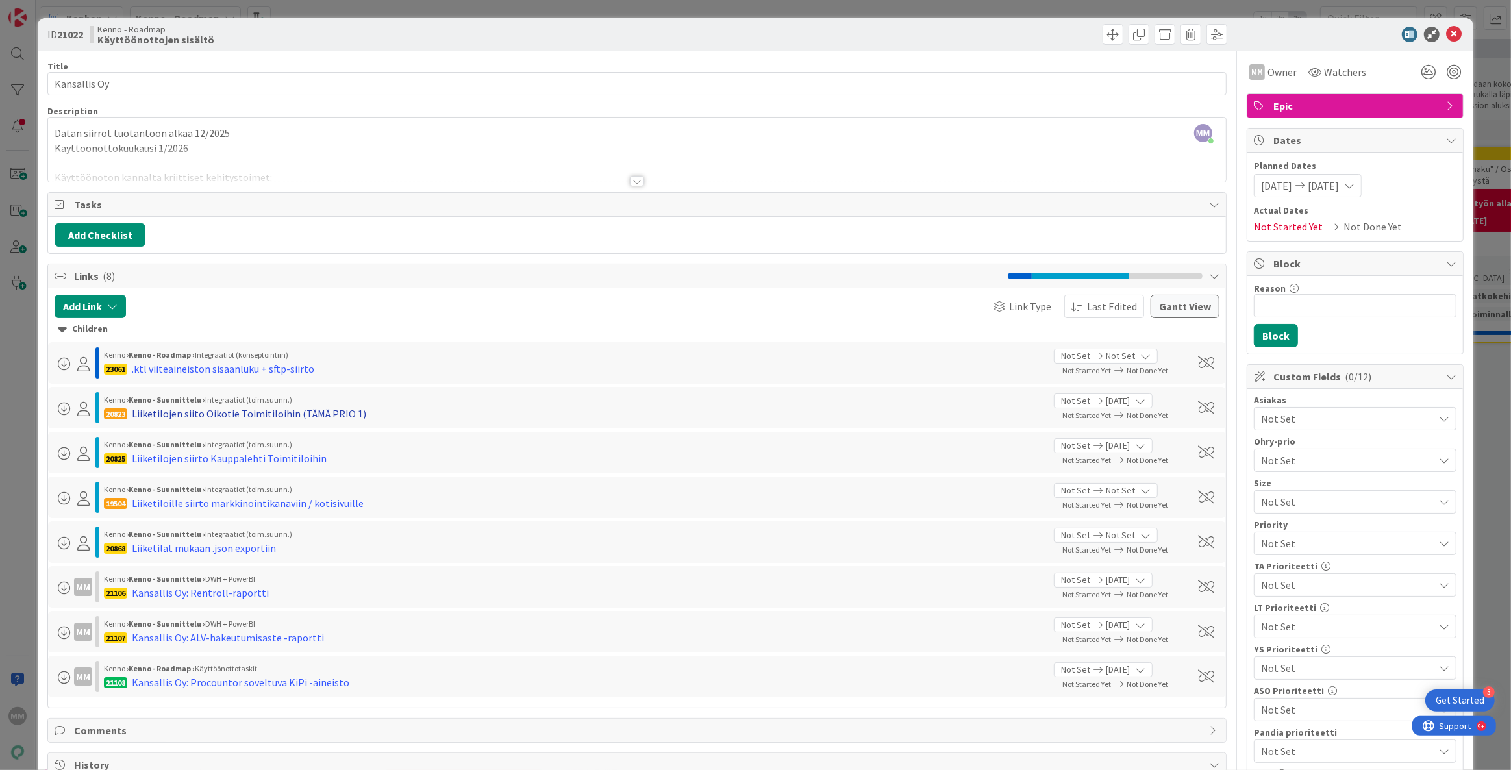
click at [239, 410] on div "Liiketilojen siito Oikotie Toimitiloihin (TÄMÄ PRIO 1)" at bounding box center [249, 414] width 234 height 16
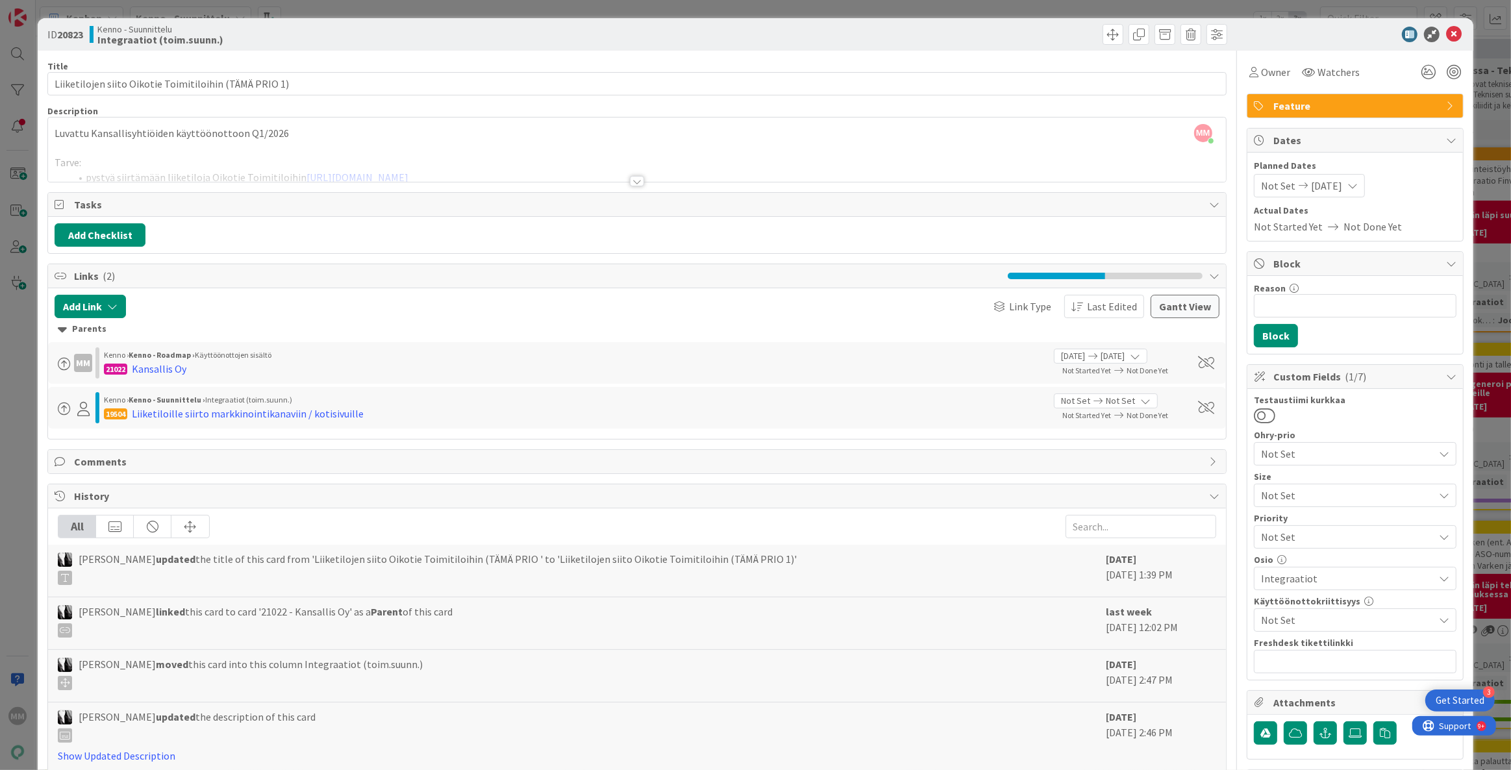
click at [632, 182] on div at bounding box center [637, 181] width 14 height 10
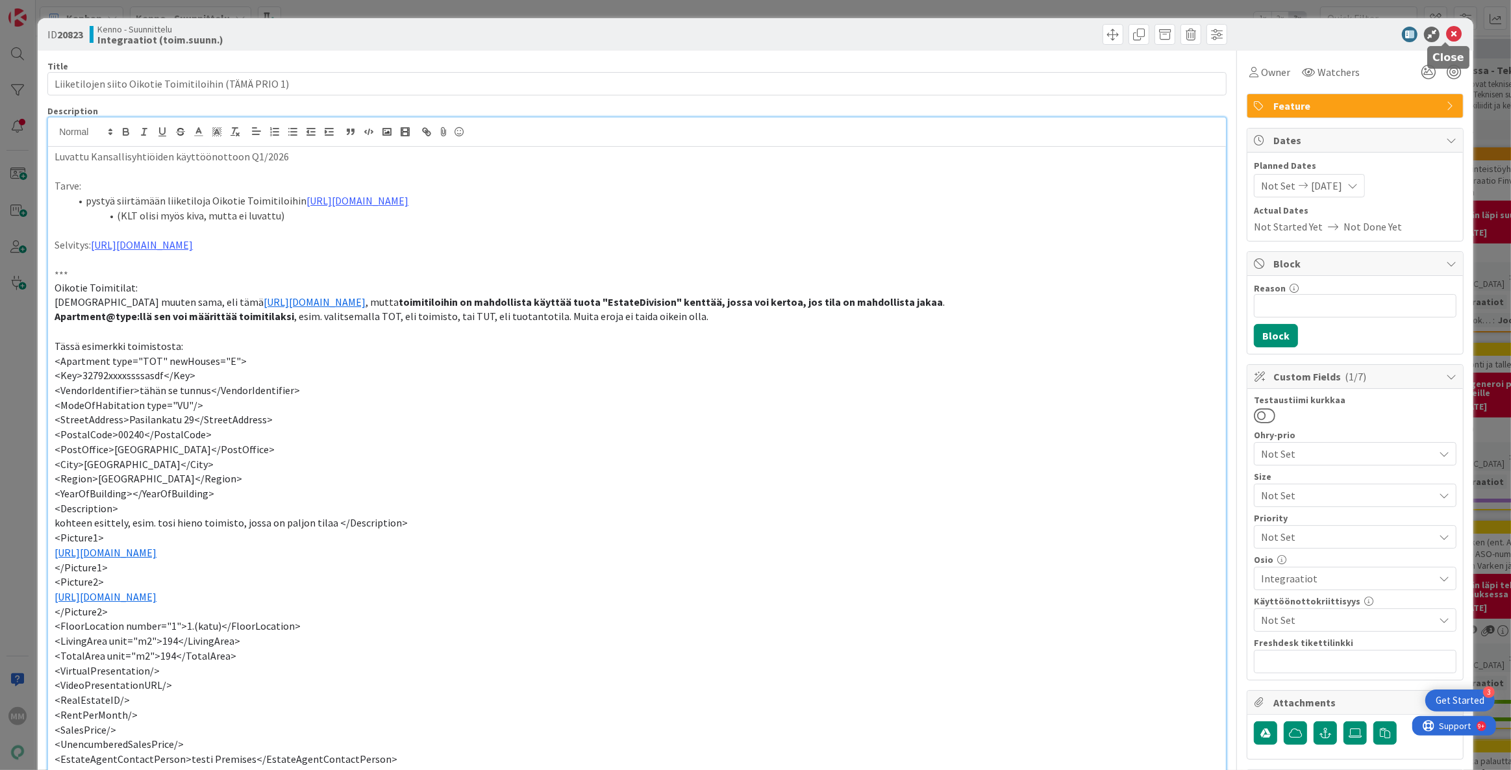
click at [1447, 31] on icon at bounding box center [1454, 35] width 16 height 16
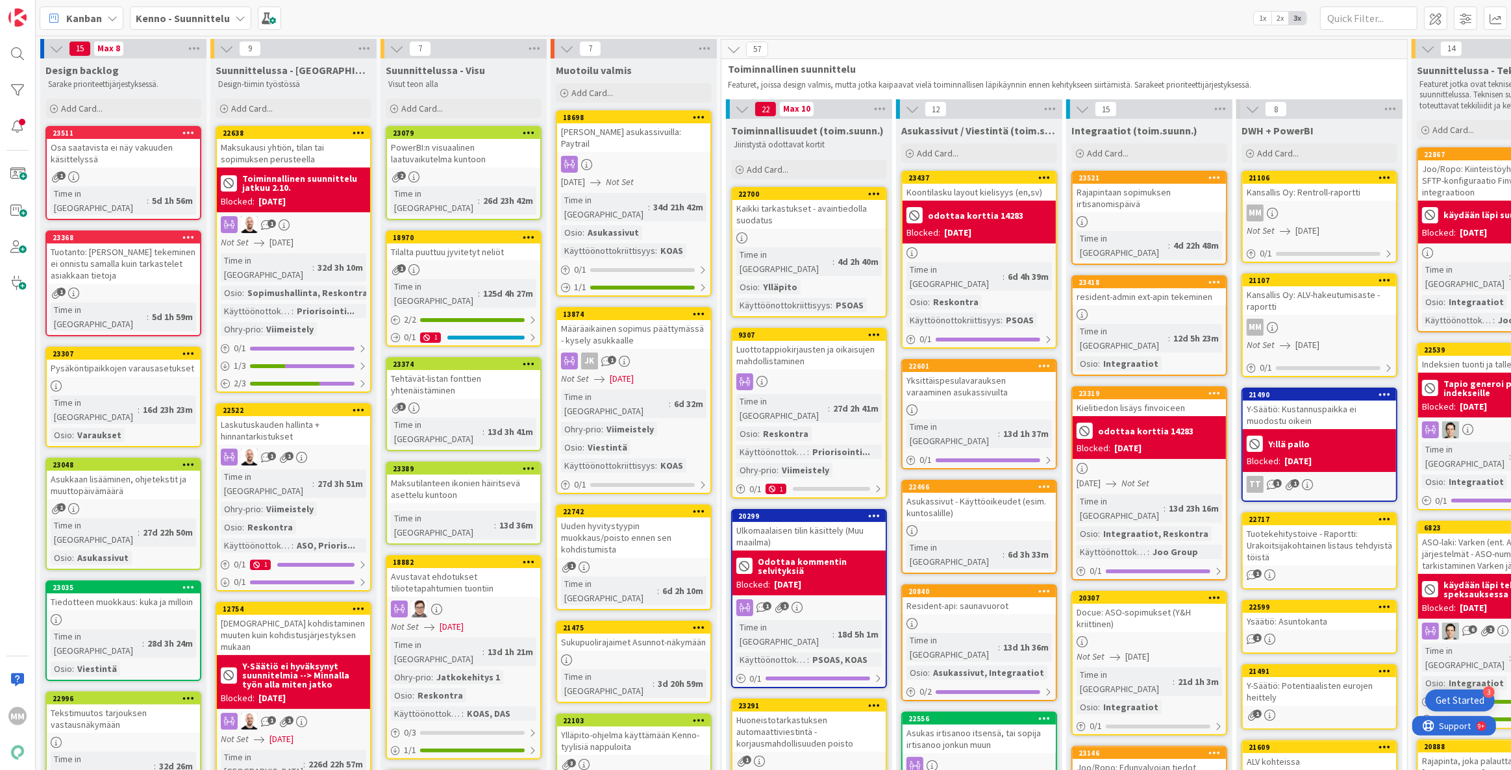
click at [226, 12] on div "Kenno - Suunnittelu" at bounding box center [190, 17] width 121 height 23
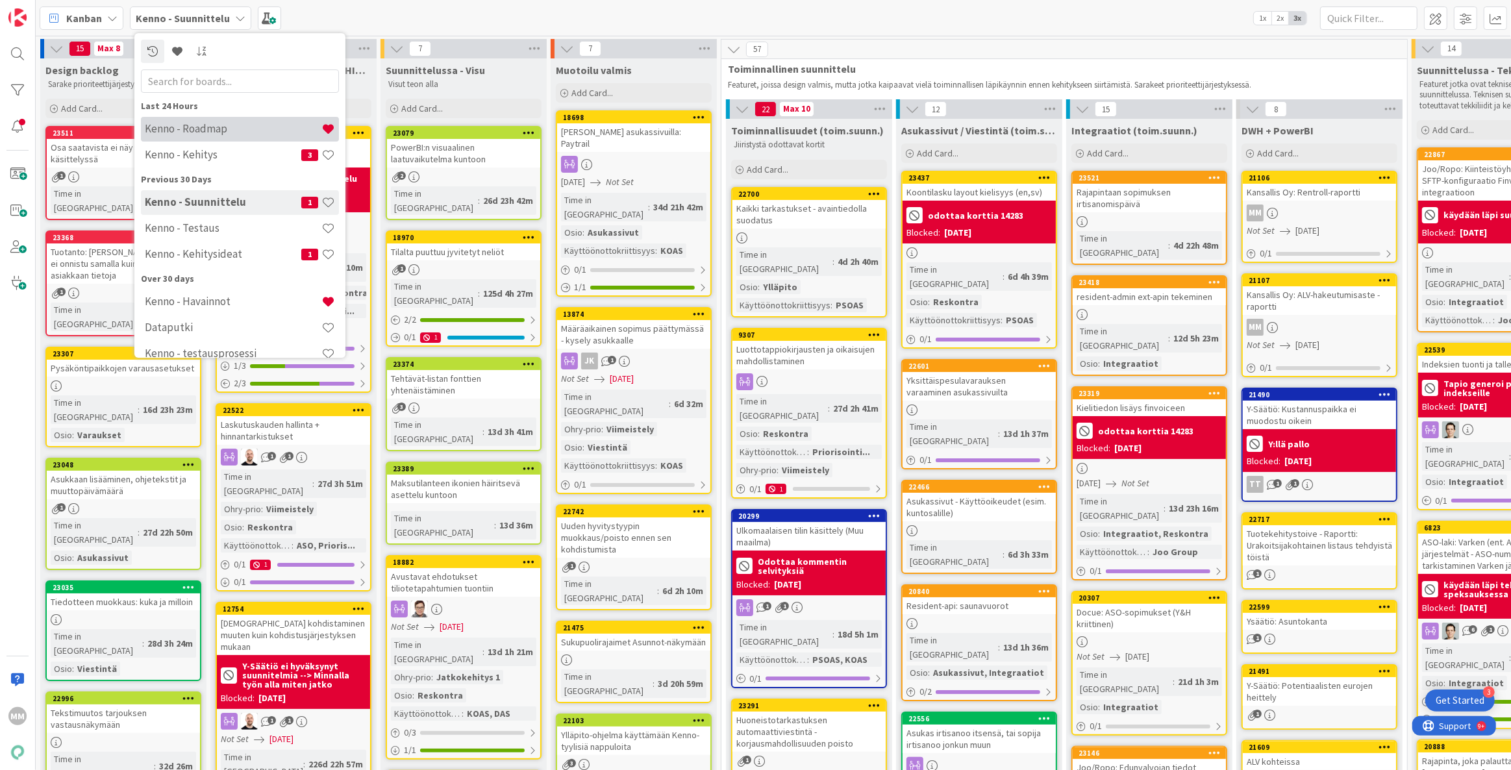
click at [183, 131] on h4 "Kenno - Roadmap" at bounding box center [233, 128] width 177 height 13
